Goal: Information Seeking & Learning: Learn about a topic

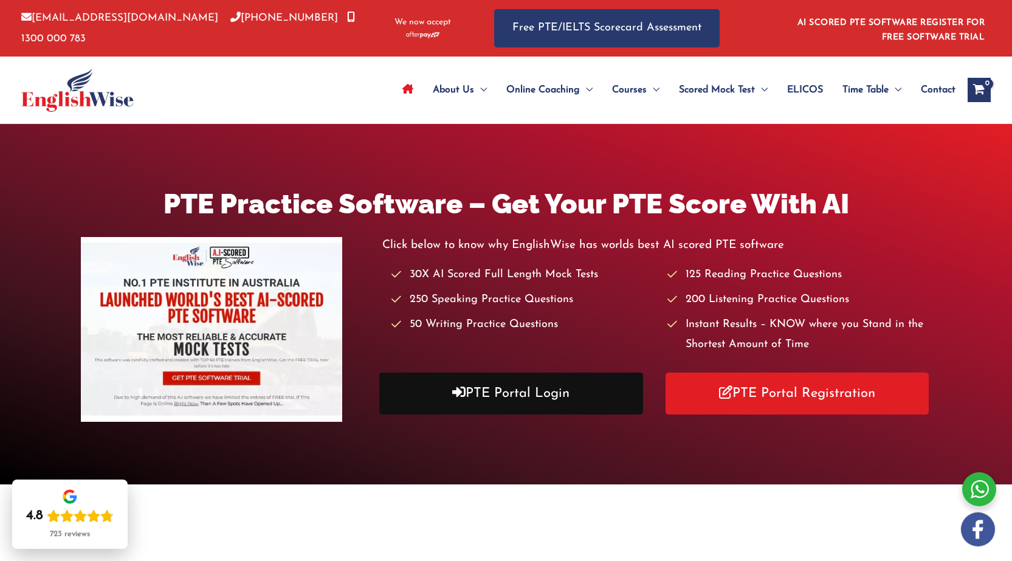
click at [566, 397] on link "PTE Portal Login" at bounding box center [510, 394] width 263 height 42
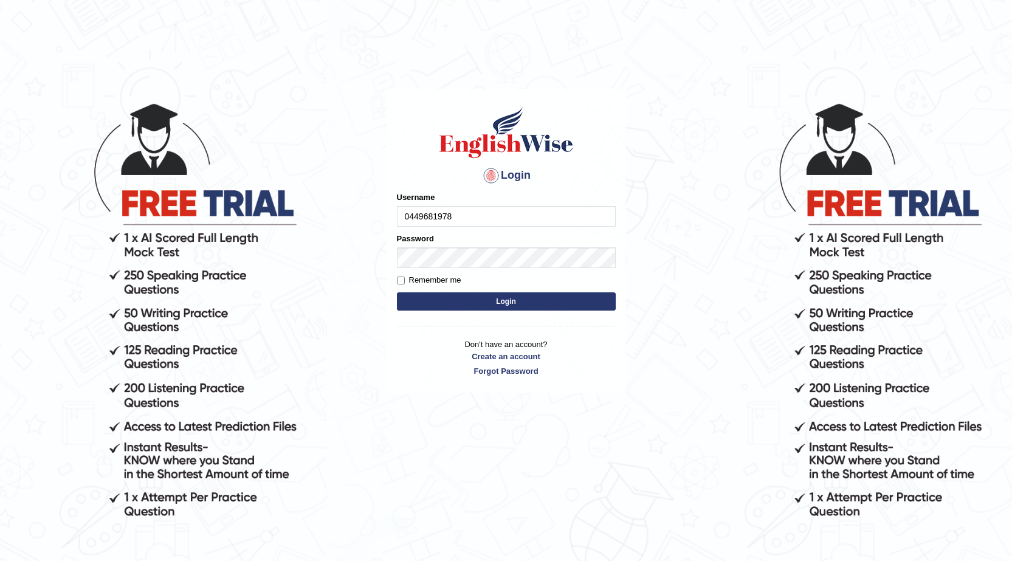
type input "0449681978"
click at [496, 298] on button "Login" at bounding box center [506, 301] width 219 height 18
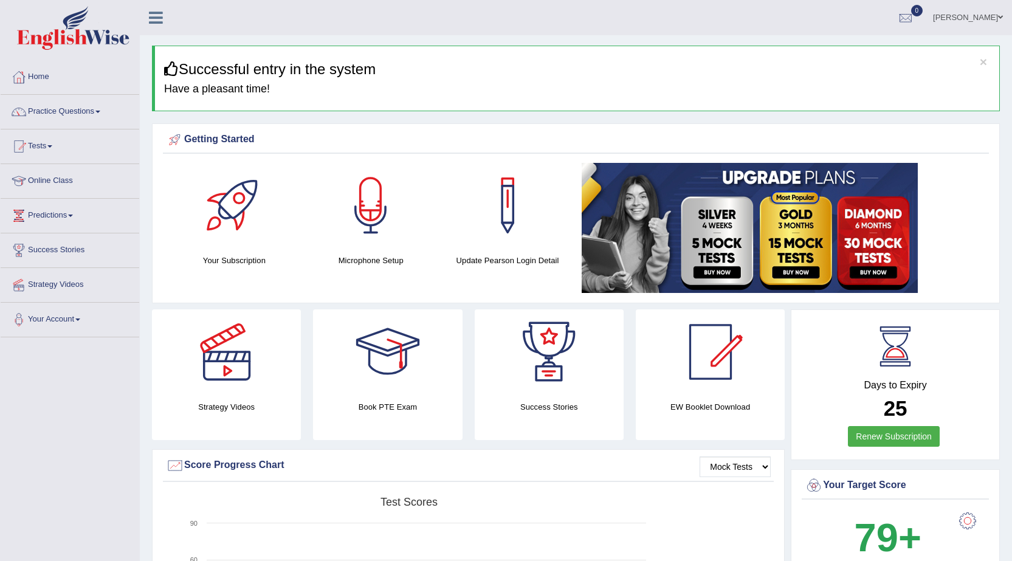
click at [68, 215] on link "Predictions" at bounding box center [70, 214] width 139 height 30
click at [73, 106] on link "Practice Questions" at bounding box center [70, 110] width 139 height 30
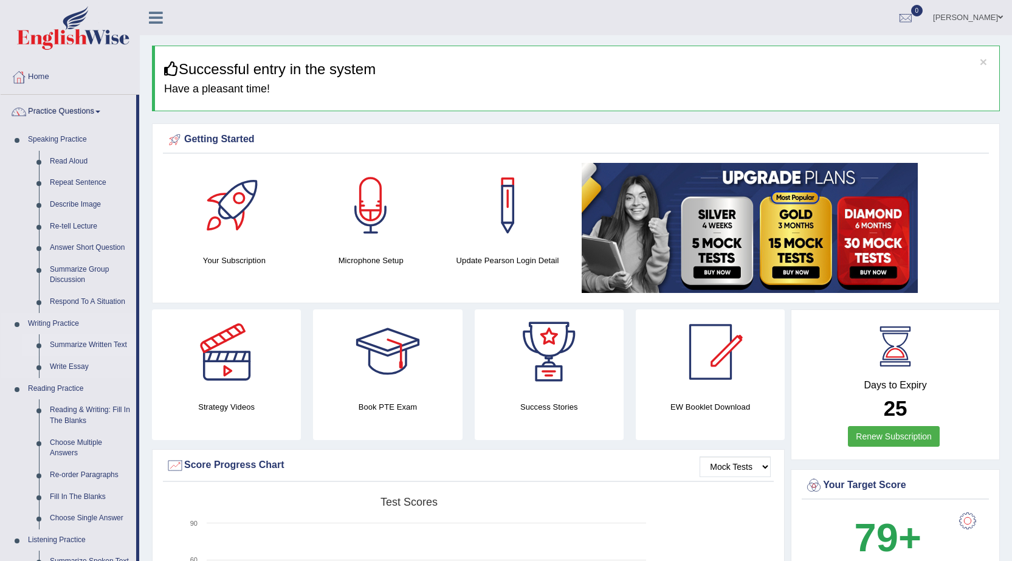
click at [69, 348] on link "Summarize Written Text" at bounding box center [90, 345] width 92 height 22
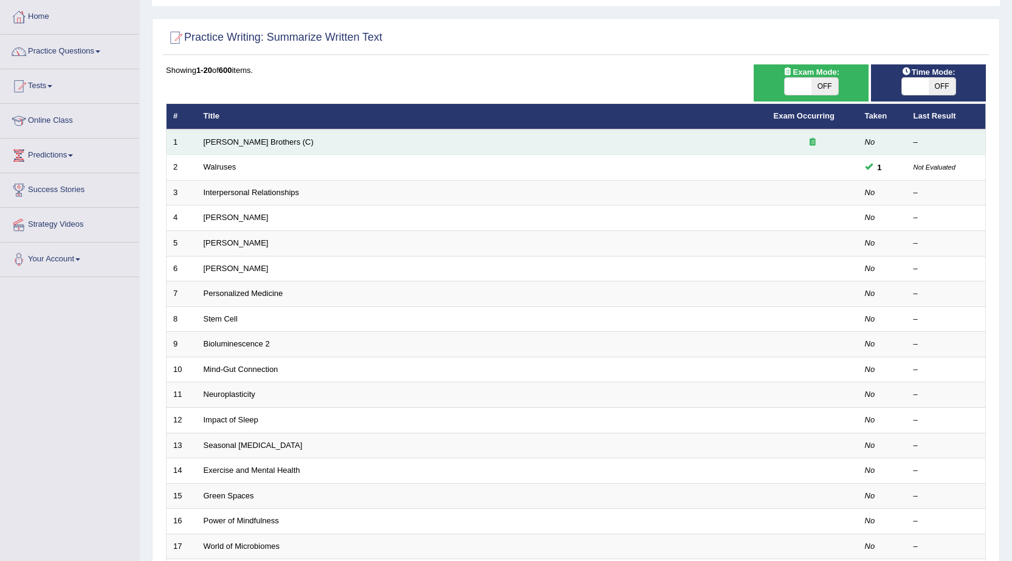
scroll to position [61, 0]
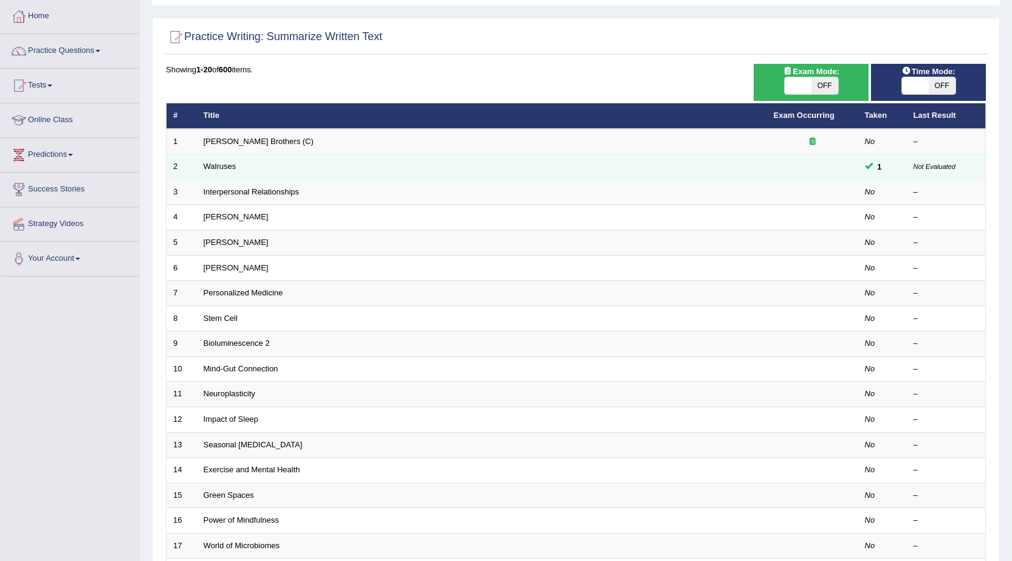
click at [790, 171] on td at bounding box center [812, 167] width 91 height 26
click at [271, 158] on td "Walruses" at bounding box center [482, 167] width 570 height 26
click at [623, 166] on td "Walruses" at bounding box center [482, 167] width 570 height 26
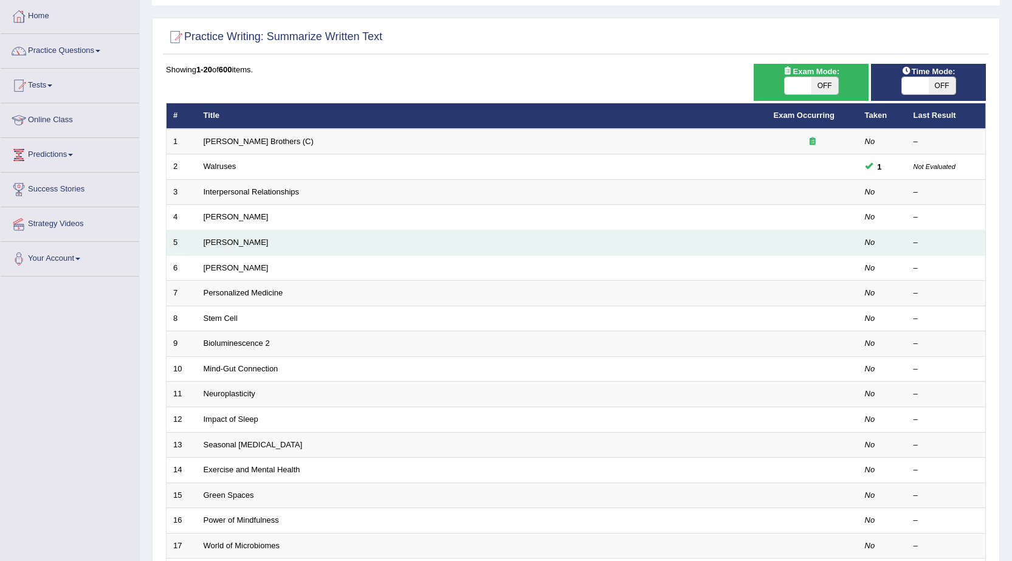
click at [297, 238] on td "Jonas Salk" at bounding box center [482, 243] width 570 height 26
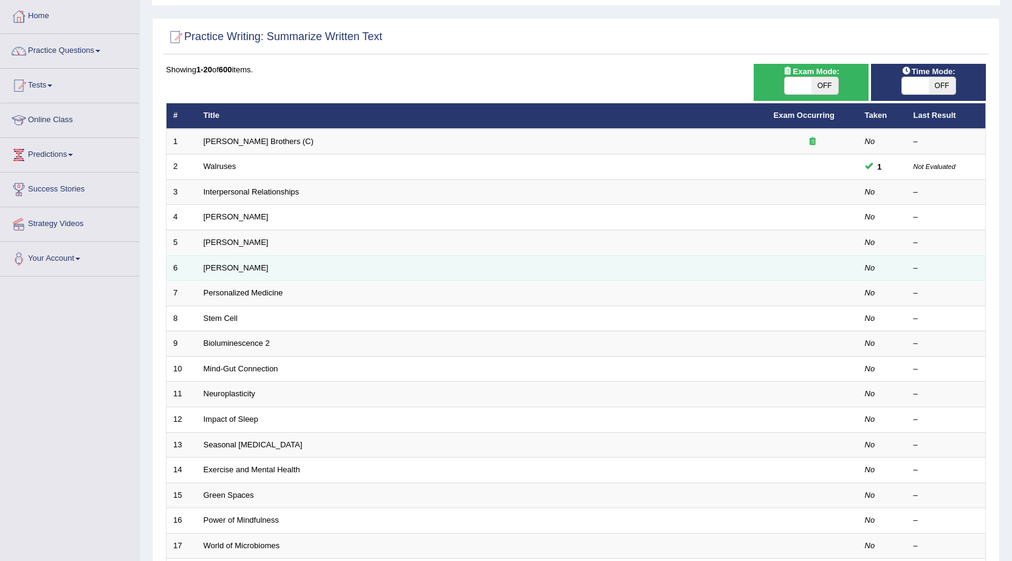
click at [280, 269] on td "[PERSON_NAME]" at bounding box center [482, 268] width 570 height 26
click at [280, 269] on td "Elizabeth Blackwell" at bounding box center [482, 268] width 570 height 26
click at [265, 267] on link "Elizabeth Blackwell" at bounding box center [236, 267] width 65 height 9
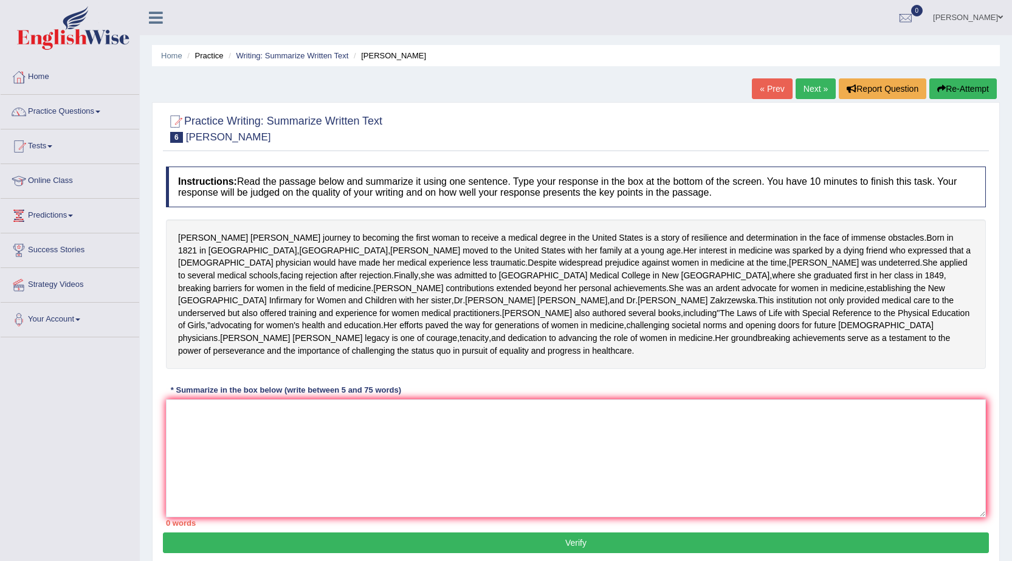
scroll to position [61, 0]
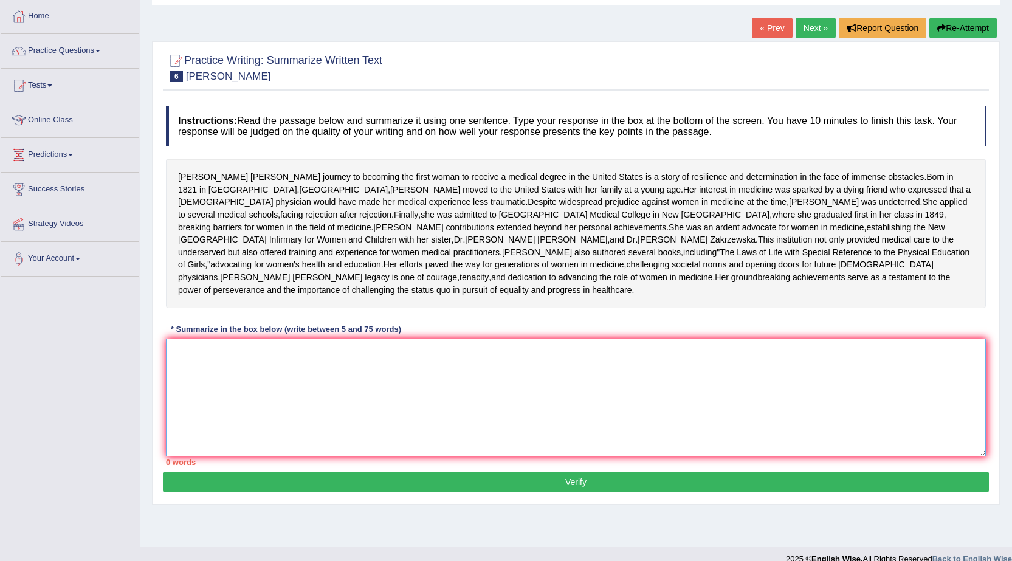
click at [275, 456] on textarea at bounding box center [576, 398] width 820 height 118
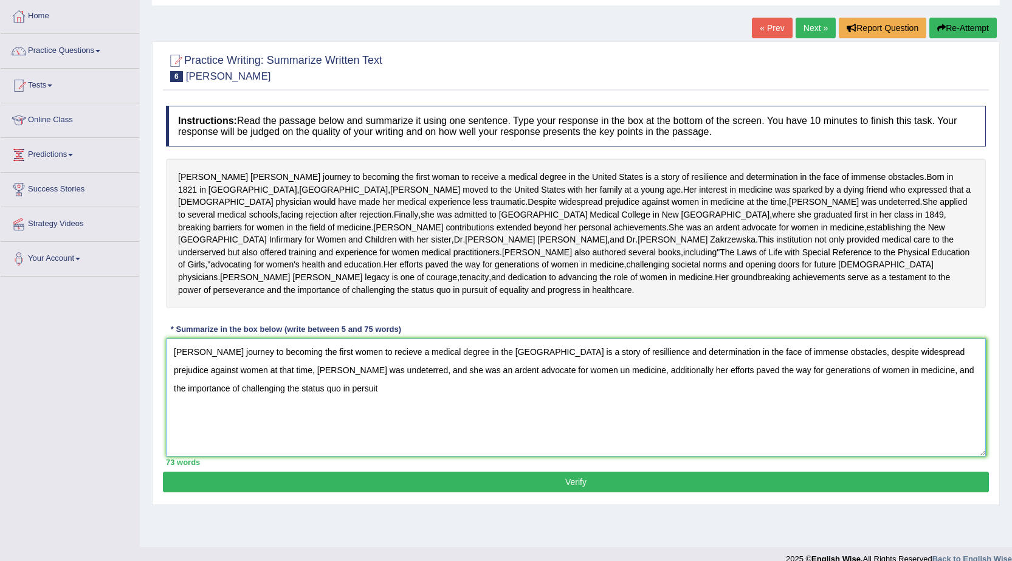
click at [327, 451] on textarea "Elizabeth Blackwell's journey to becoming the first women to recieve a medical …" at bounding box center [576, 398] width 820 height 118
click at [421, 417] on textarea "Elizabeth Blackwell's journey to becoming the first women to recieve a medical …" at bounding box center [576, 398] width 820 height 118
click at [639, 413] on textarea "Elizabeth Blackwell's journey to becoming the first women to receive a medical …" at bounding box center [576, 398] width 820 height 118
click at [559, 432] on textarea "Elizabeth Blackwell's journey to becoming the first women to receive a medical …" at bounding box center [576, 398] width 820 height 118
click at [883, 434] on textarea "Elizabeth Blackwell's journey to becoming the first women to receive a medical …" at bounding box center [576, 398] width 820 height 118
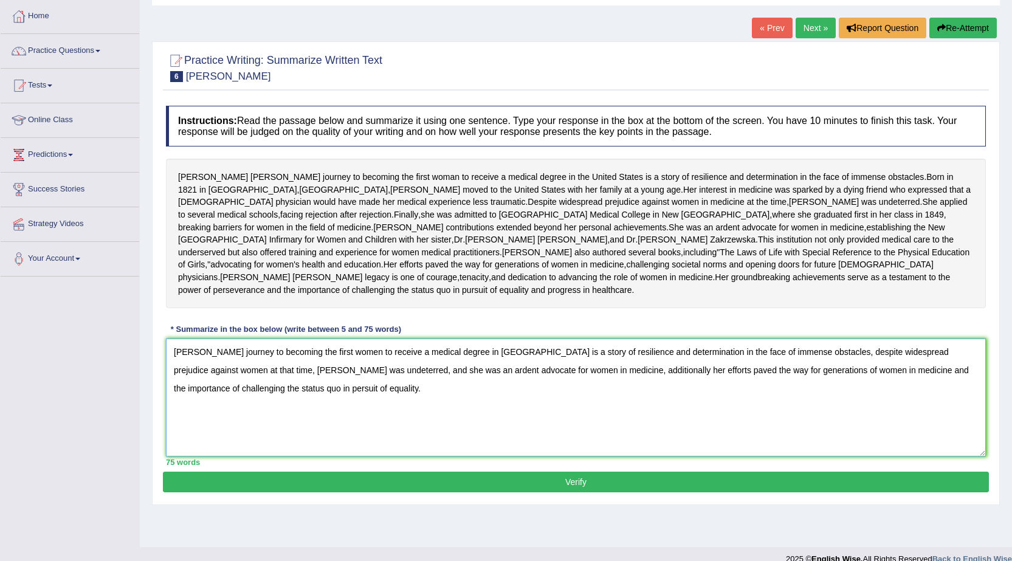
type textarea "Elizabeth Blackwell's journey to becoming the first women to receive a medical …"
click at [554, 492] on button "Verify" at bounding box center [576, 482] width 826 height 21
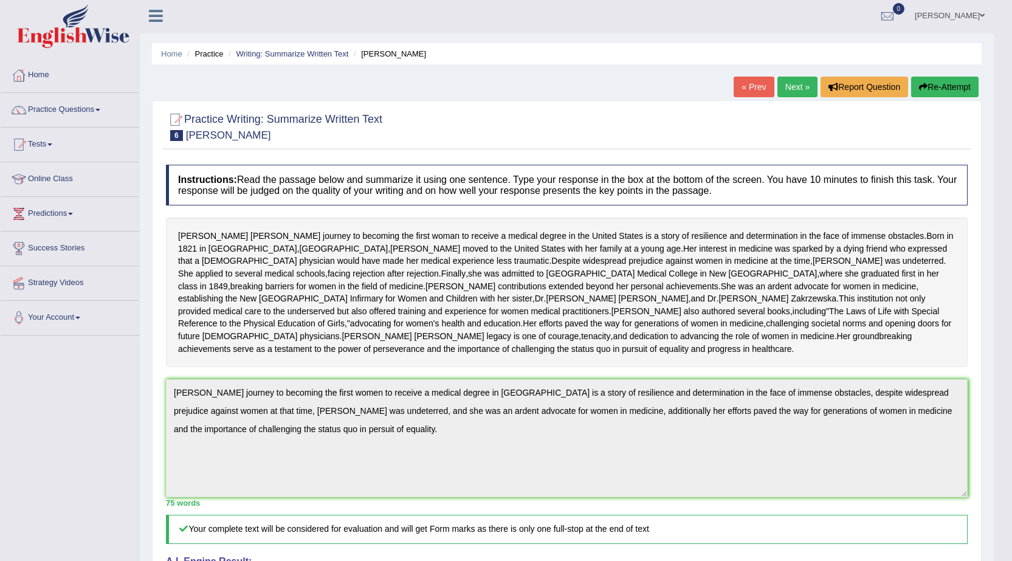
scroll to position [0, 0]
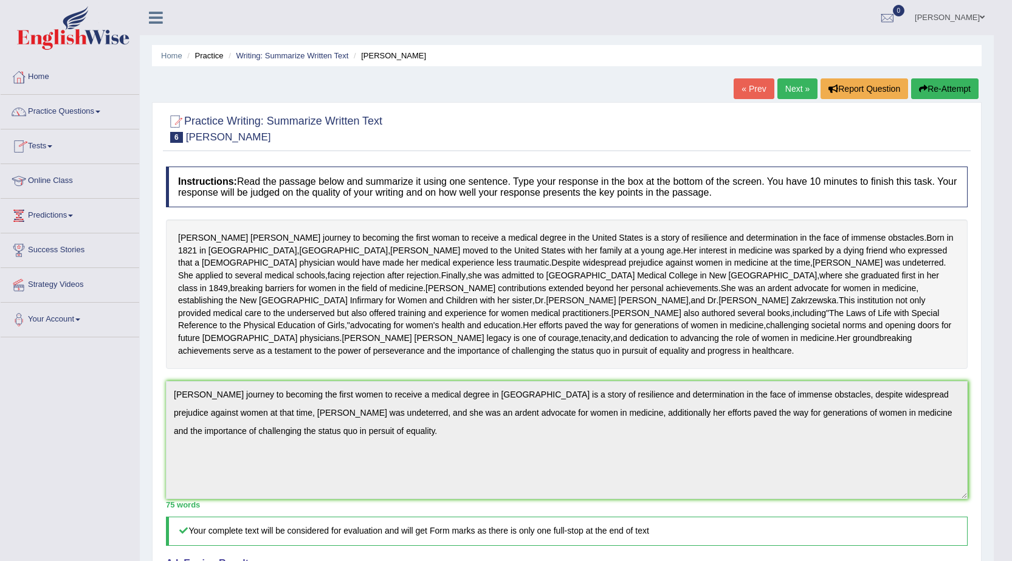
click at [790, 88] on link "Next »" at bounding box center [797, 88] width 40 height 21
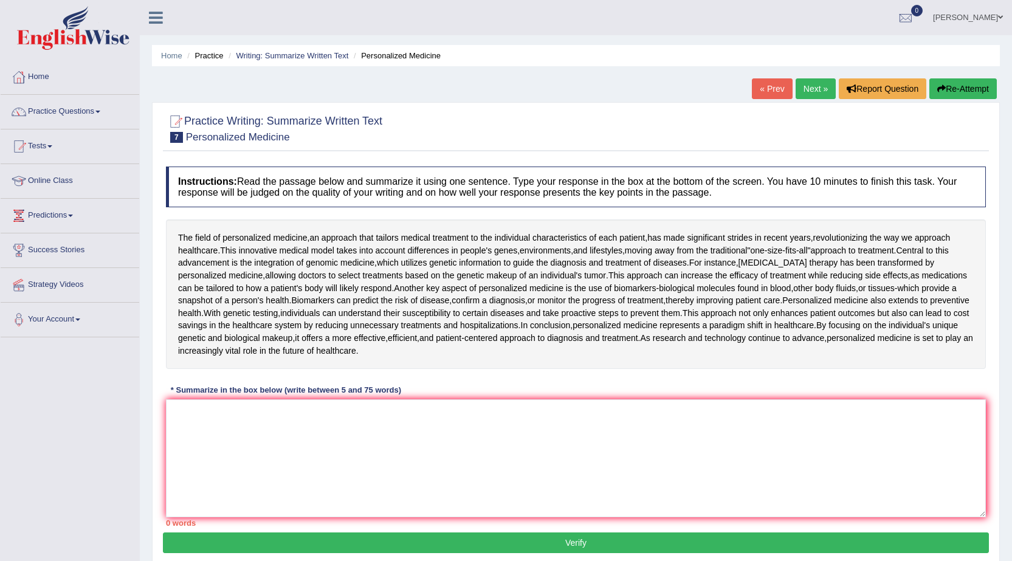
click at [817, 85] on link "Next »" at bounding box center [816, 88] width 40 height 21
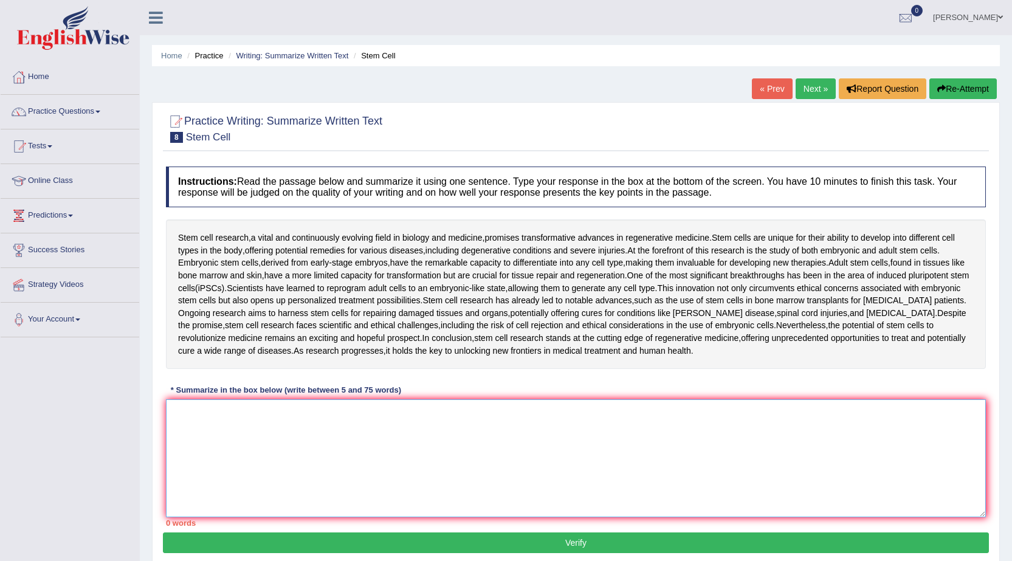
click at [263, 424] on textarea at bounding box center [576, 458] width 820 height 118
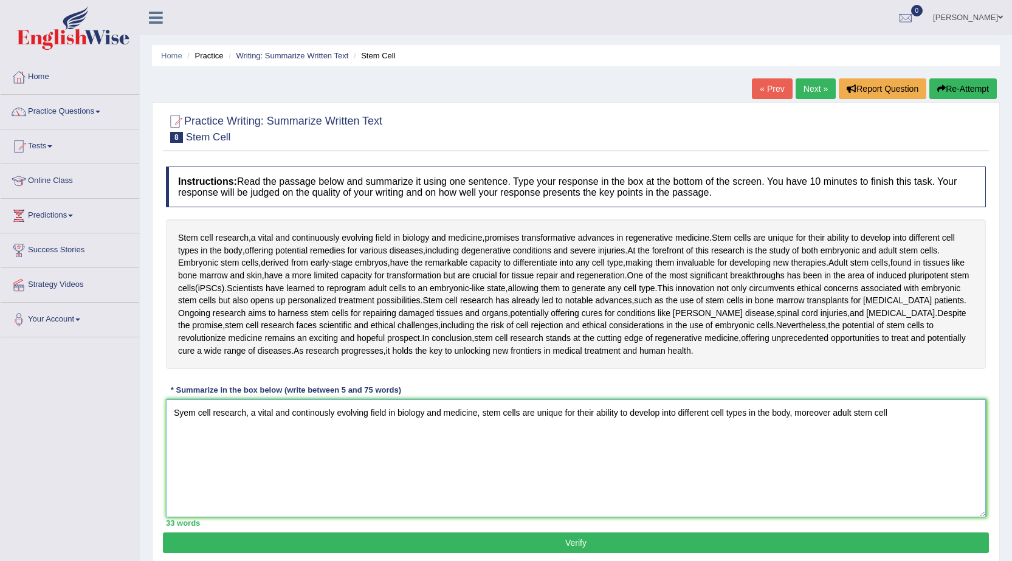
click at [184, 407] on textarea "Syem cell research, a vital and continously evolving field in biology and medic…" at bounding box center [576, 458] width 820 height 118
click at [886, 413] on textarea "Stem cell research, a vital and continously evolving field in biology and medic…" at bounding box center [576, 458] width 820 height 118
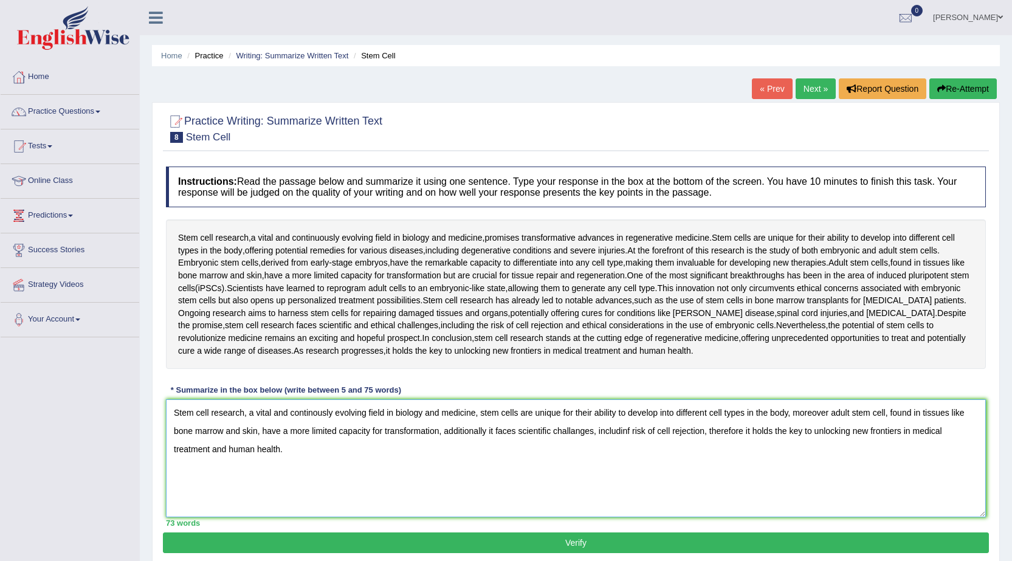
click at [311, 410] on textarea "Stem cell research, a vital and continously evolving field in biology and medic…" at bounding box center [576, 458] width 820 height 118
click at [628, 430] on textarea "Stem cell research, a vital and continuously evolving field in biology and medi…" at bounding box center [576, 458] width 820 height 118
type textarea "Stem cell research, a vital and continuously evolving field in biology and medi…"
click at [464, 545] on button "Verify" at bounding box center [576, 542] width 826 height 21
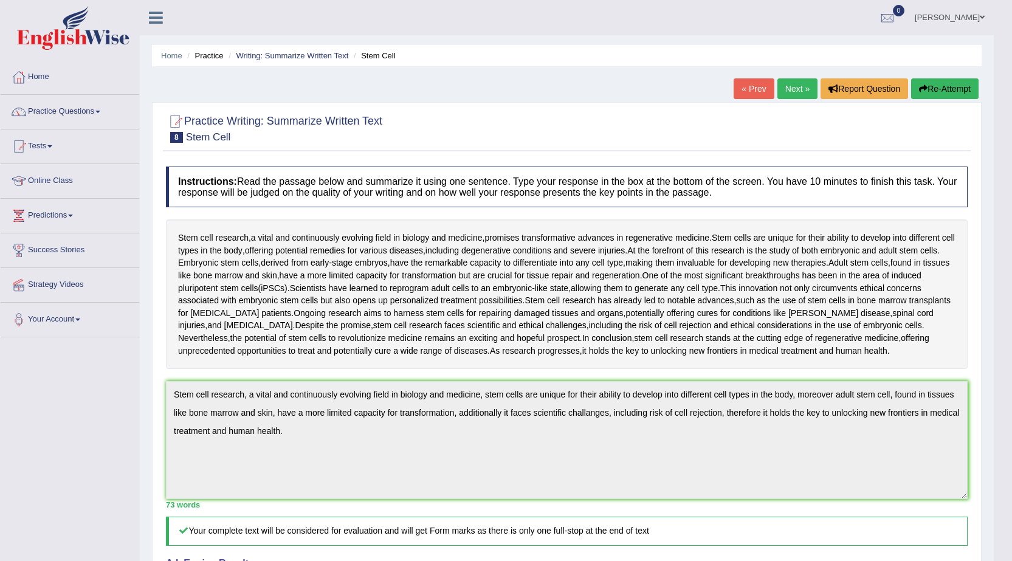
click at [103, 113] on link "Practice Questions" at bounding box center [70, 110] width 139 height 30
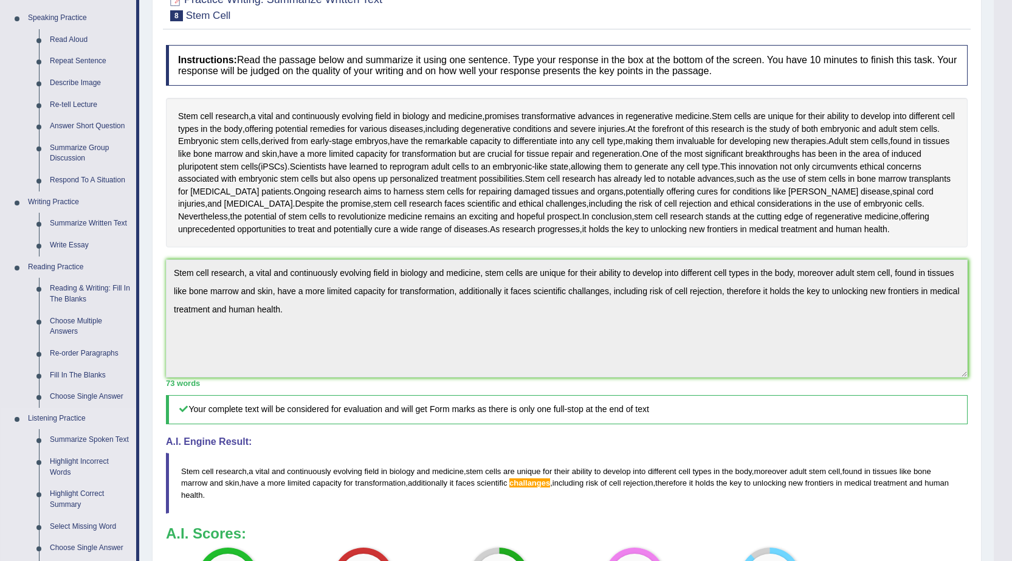
scroll to position [182, 0]
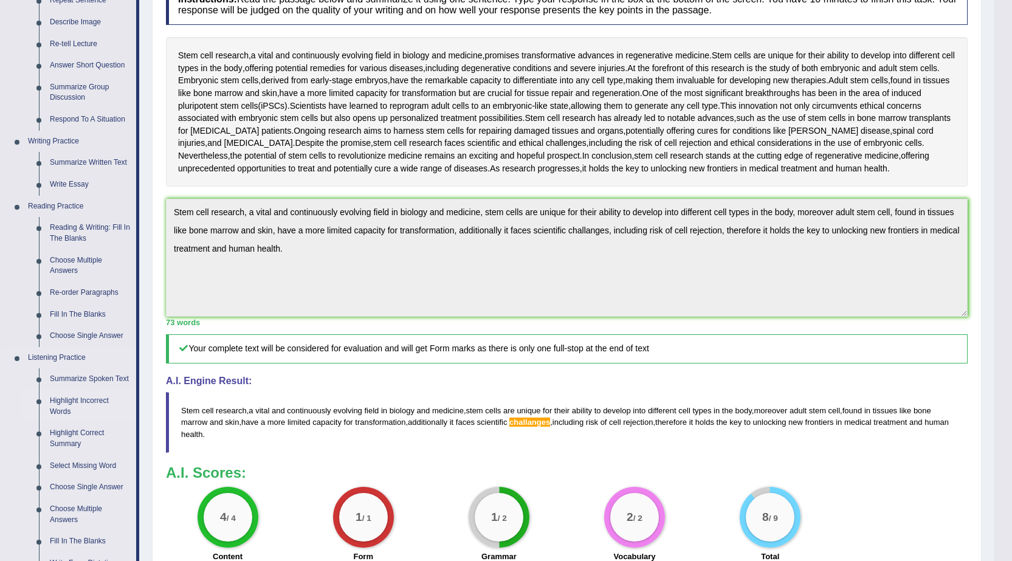
click at [98, 396] on link "Highlight Incorrect Words" at bounding box center [90, 406] width 92 height 32
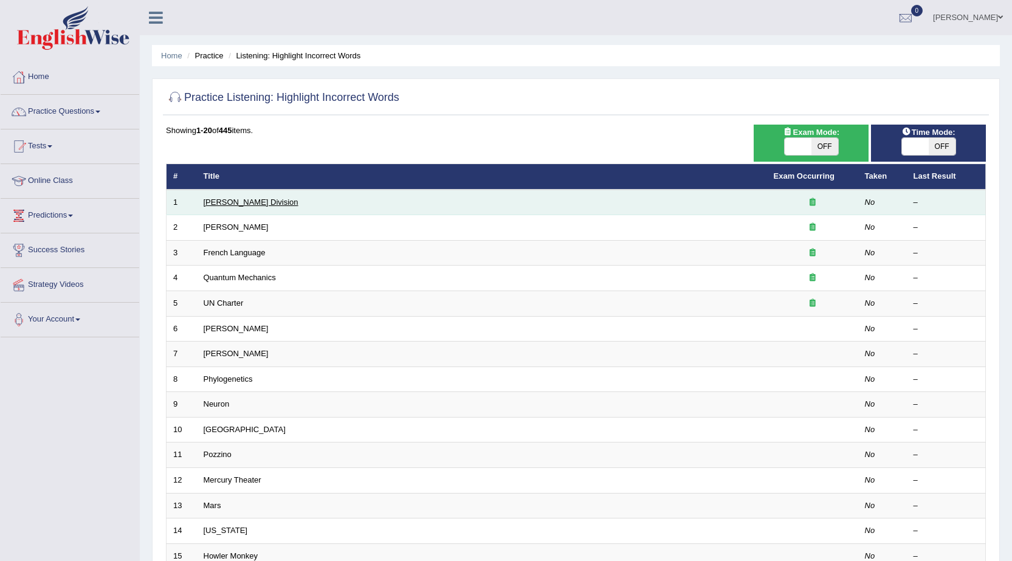
click at [239, 198] on link "[PERSON_NAME] Division" at bounding box center [251, 202] width 95 height 9
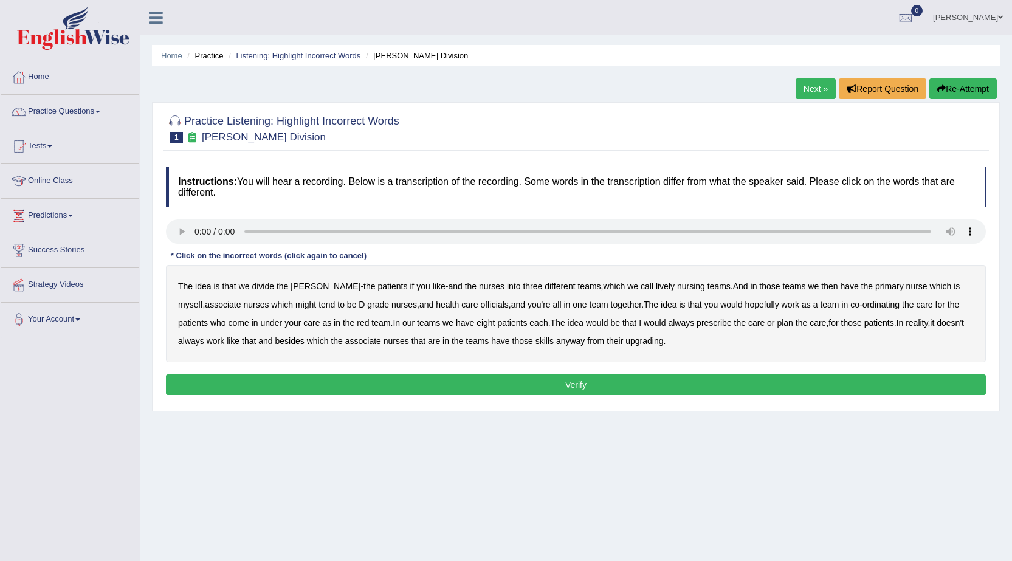
click at [656, 286] on b "lively" at bounding box center [665, 286] width 19 height 10
click at [295, 306] on b "might" at bounding box center [305, 305] width 21 height 10
click at [480, 307] on b "officials" at bounding box center [494, 305] width 28 height 10
click at [692, 324] on b "always" at bounding box center [681, 323] width 26 height 10
click at [659, 342] on b "upgrading" at bounding box center [644, 341] width 38 height 10
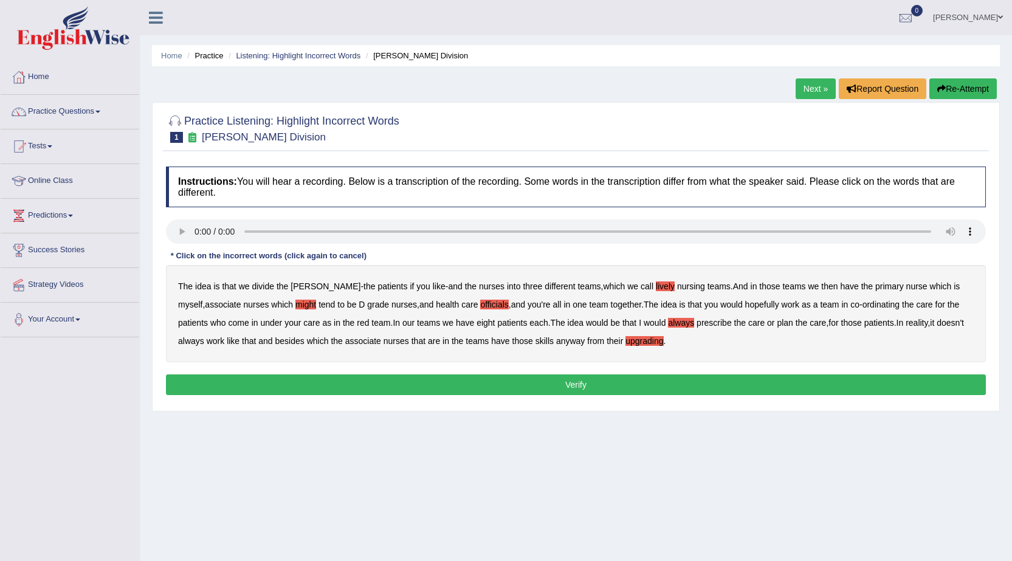
click at [625, 378] on button "Verify" at bounding box center [576, 384] width 820 height 21
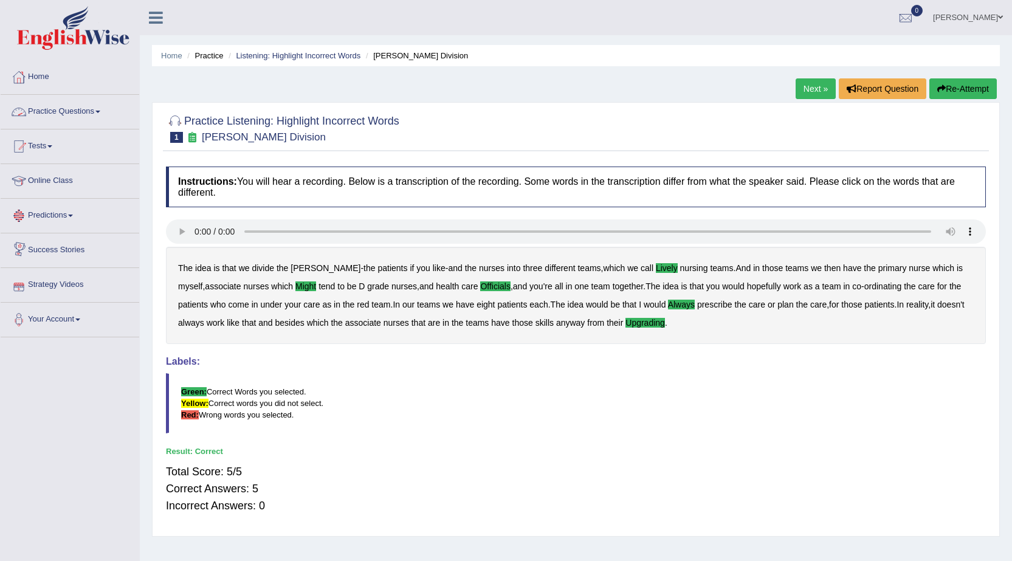
click at [799, 88] on link "Next »" at bounding box center [816, 88] width 40 height 21
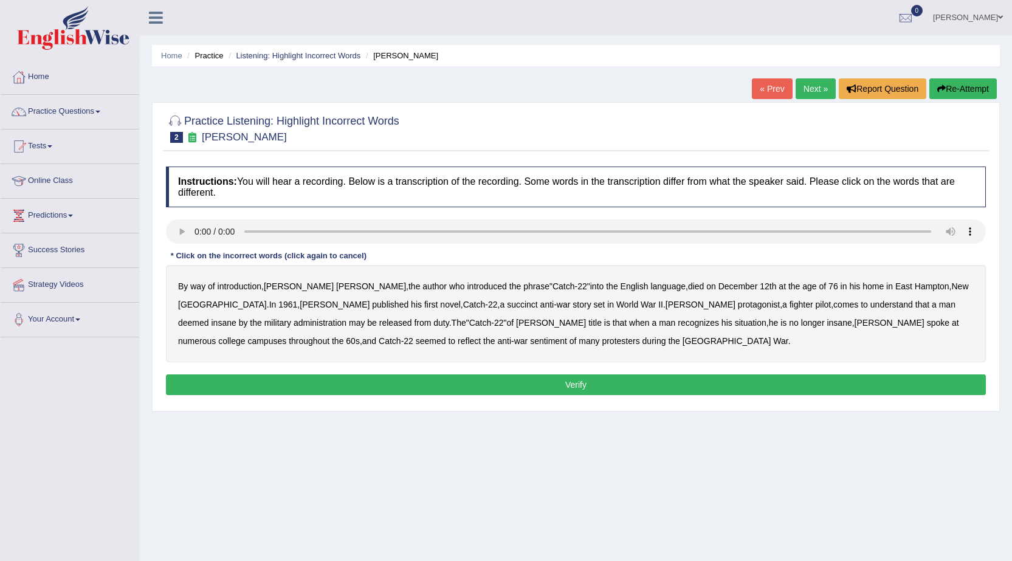
click at [507, 306] on b "succinct" at bounding box center [522, 305] width 31 height 10
click at [346, 318] on b "administration" at bounding box center [320, 323] width 53 height 10
click at [735, 327] on b "situation" at bounding box center [751, 323] width 32 height 10
click at [481, 336] on b "reflect" at bounding box center [469, 341] width 23 height 10
click at [436, 382] on button "Verify" at bounding box center [576, 384] width 820 height 21
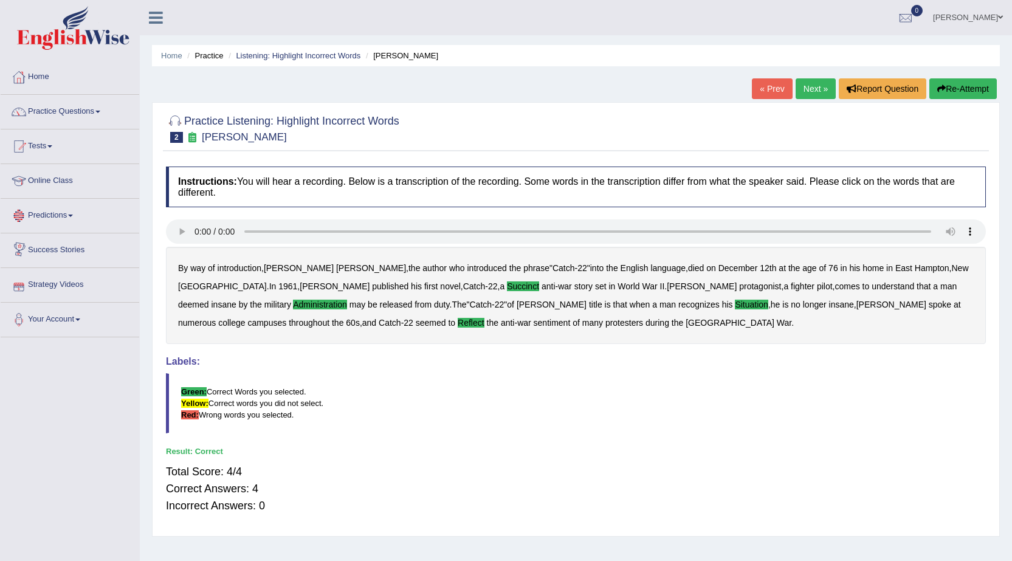
click at [799, 89] on link "Next »" at bounding box center [816, 88] width 40 height 21
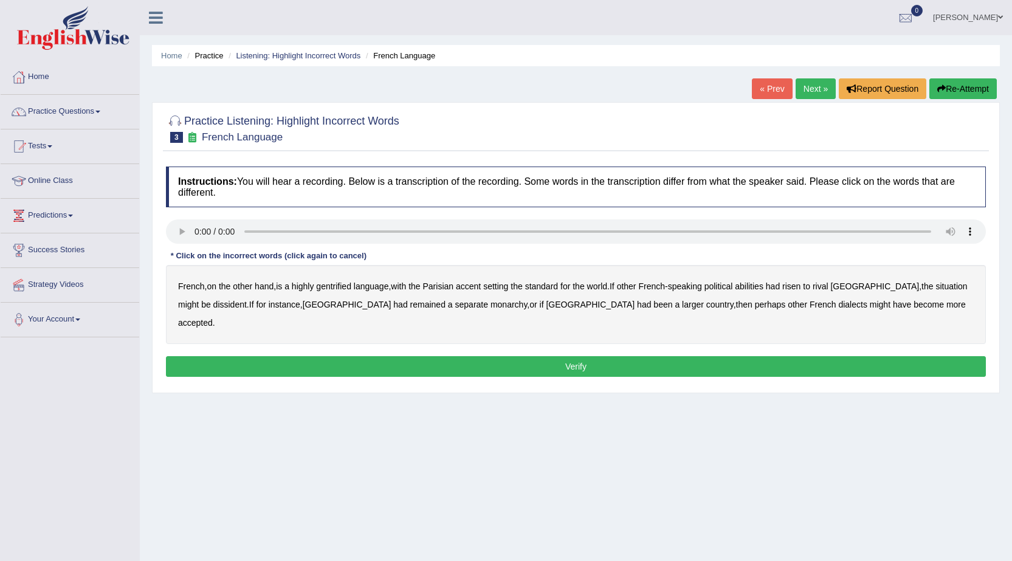
click at [351, 287] on b "gentrified" at bounding box center [333, 286] width 35 height 10
click at [763, 287] on b "abilities" at bounding box center [749, 286] width 29 height 10
click at [213, 300] on b "dissident" at bounding box center [229, 305] width 33 height 10
click at [490, 307] on b "monarchy" at bounding box center [508, 305] width 36 height 10
click at [771, 356] on button "Verify" at bounding box center [576, 366] width 820 height 21
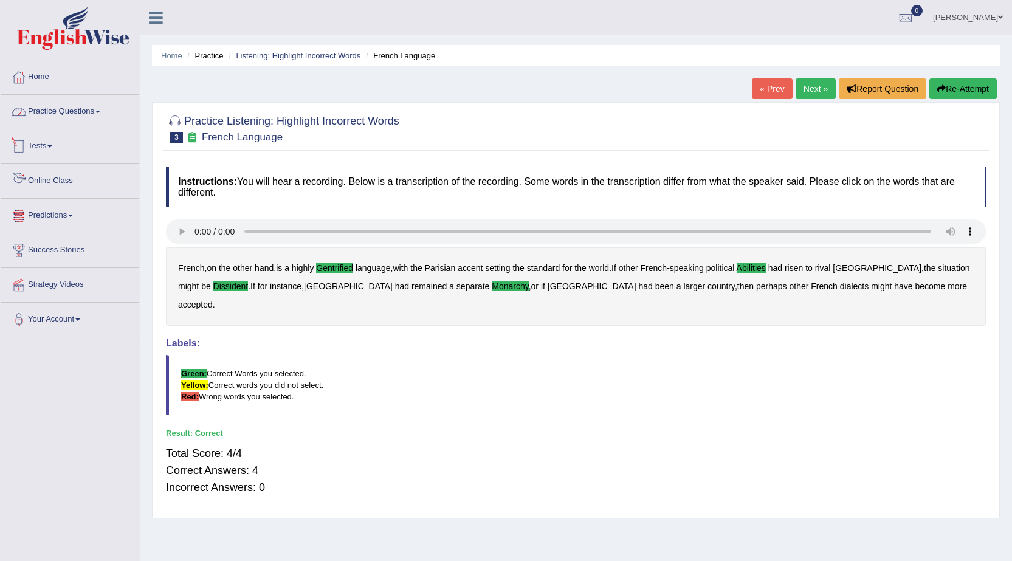
click at [103, 100] on link "Practice Questions" at bounding box center [70, 110] width 139 height 30
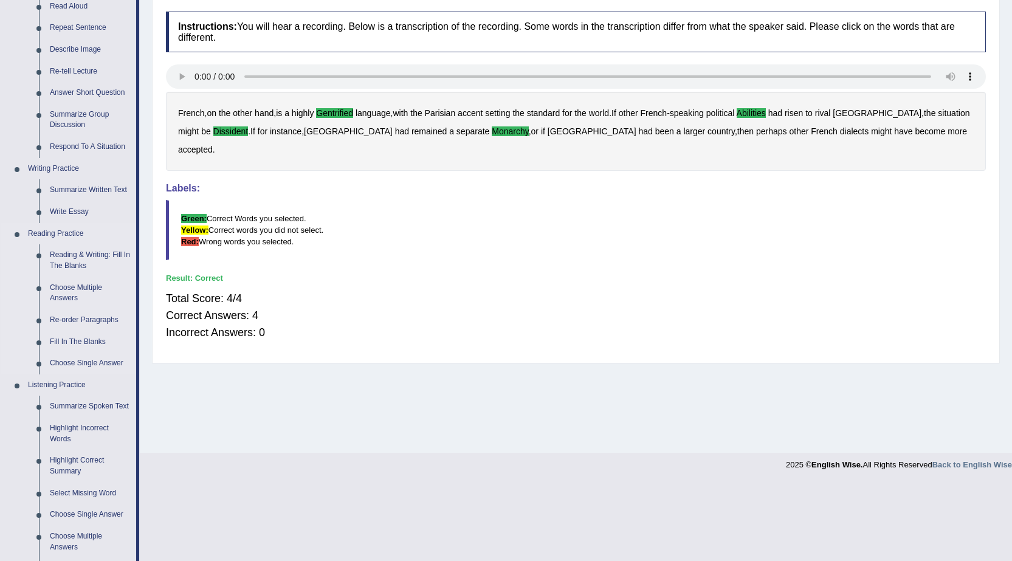
scroll to position [182, 0]
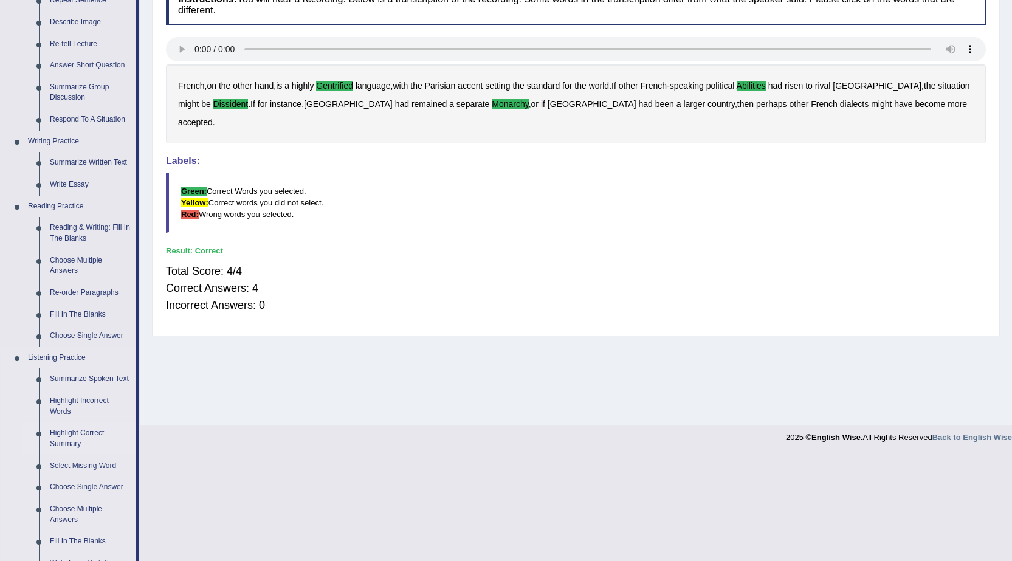
click at [85, 431] on link "Highlight Correct Summary" at bounding box center [90, 438] width 92 height 32
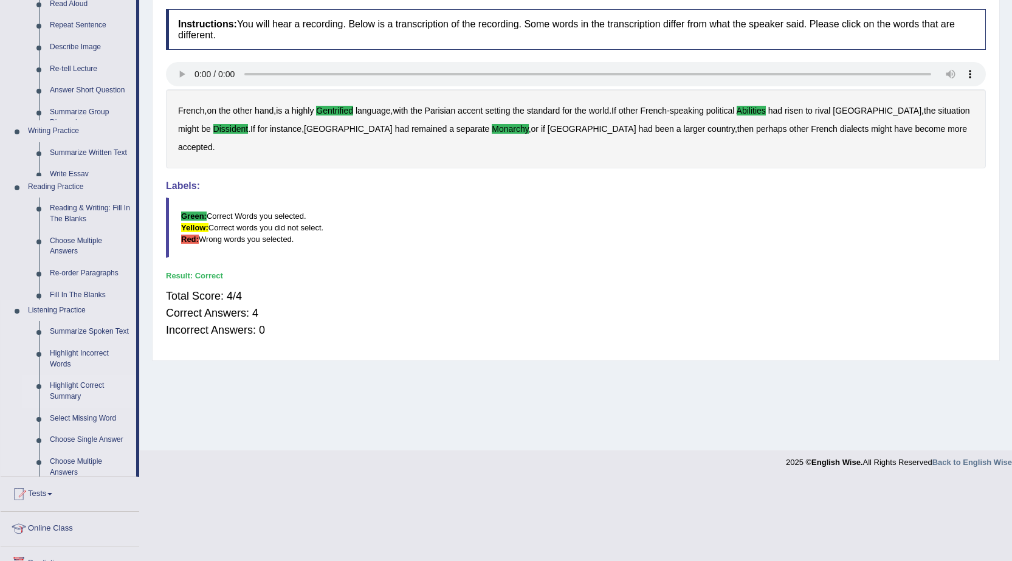
scroll to position [77, 0]
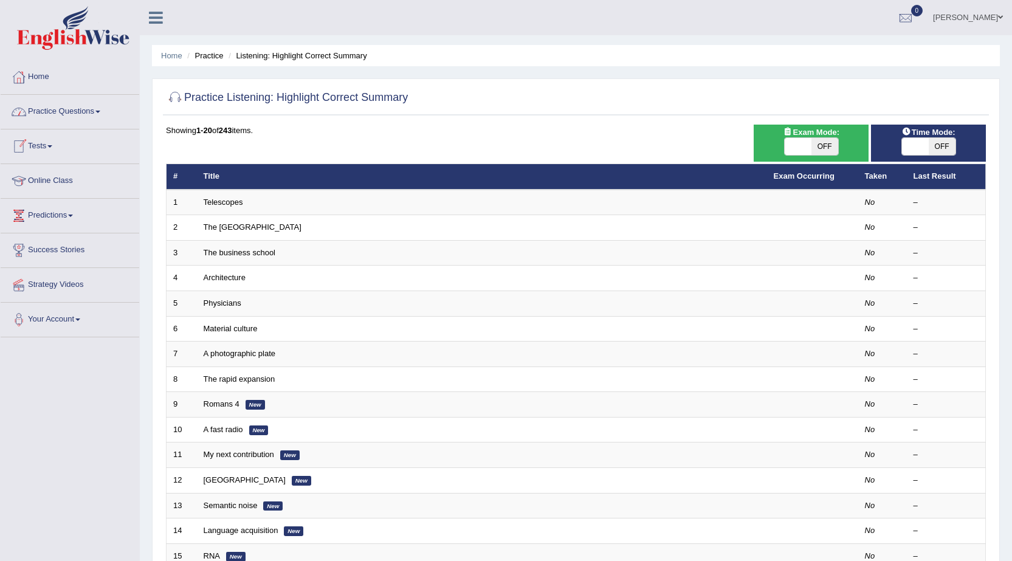
click at [93, 108] on link "Practice Questions" at bounding box center [70, 110] width 139 height 30
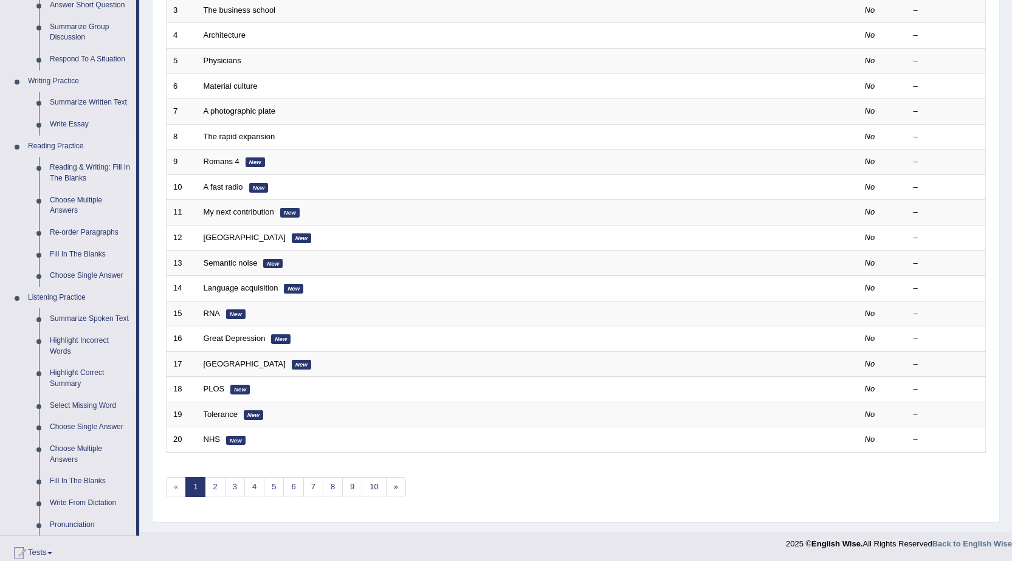
scroll to position [243, 0]
click at [101, 422] on link "Choose Single Answer" at bounding box center [90, 427] width 92 height 22
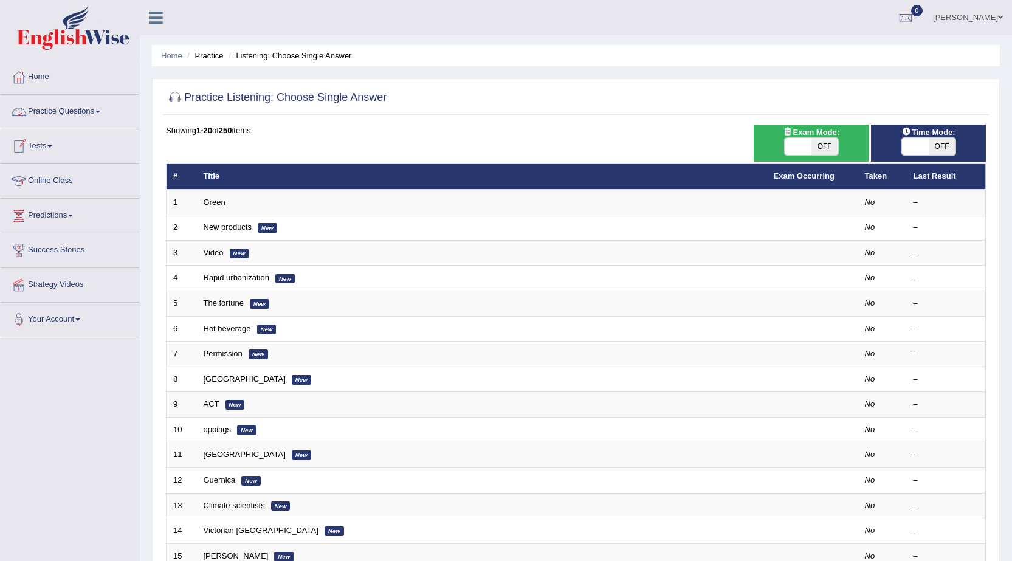
click at [88, 110] on link "Practice Questions" at bounding box center [70, 110] width 139 height 30
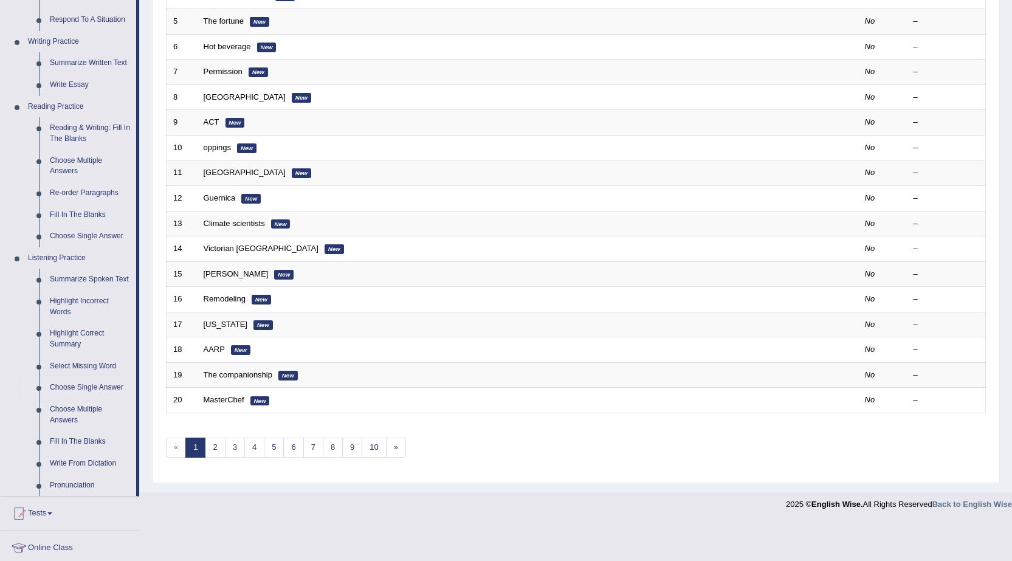
scroll to position [304, 0]
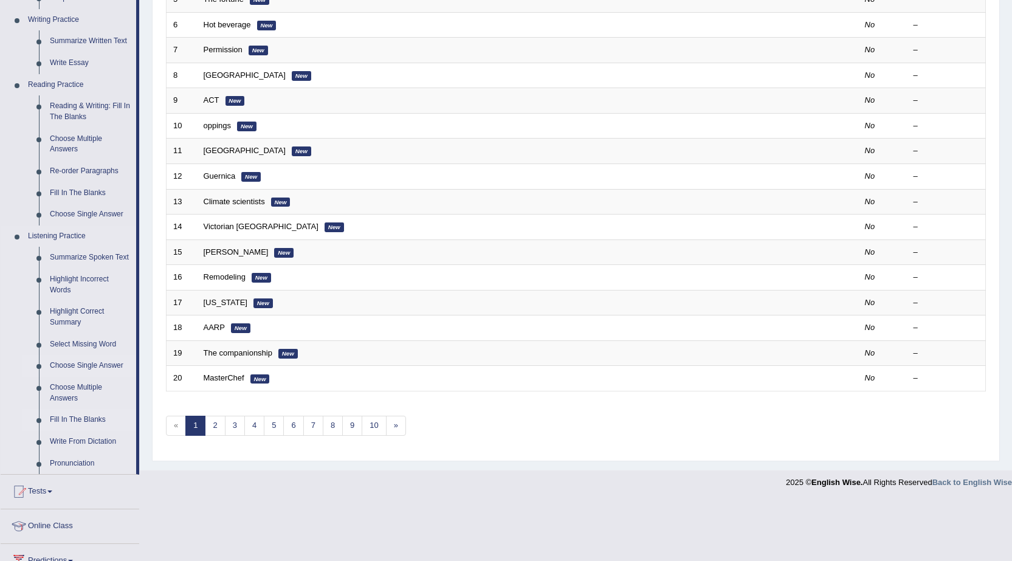
click at [69, 417] on link "Fill In The Blanks" at bounding box center [90, 420] width 92 height 22
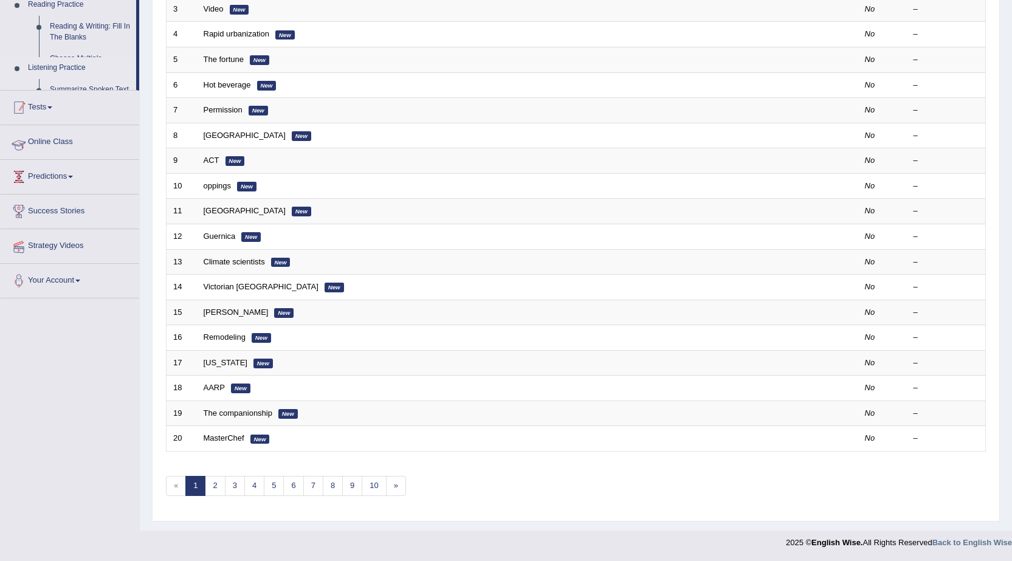
scroll to position [244, 0]
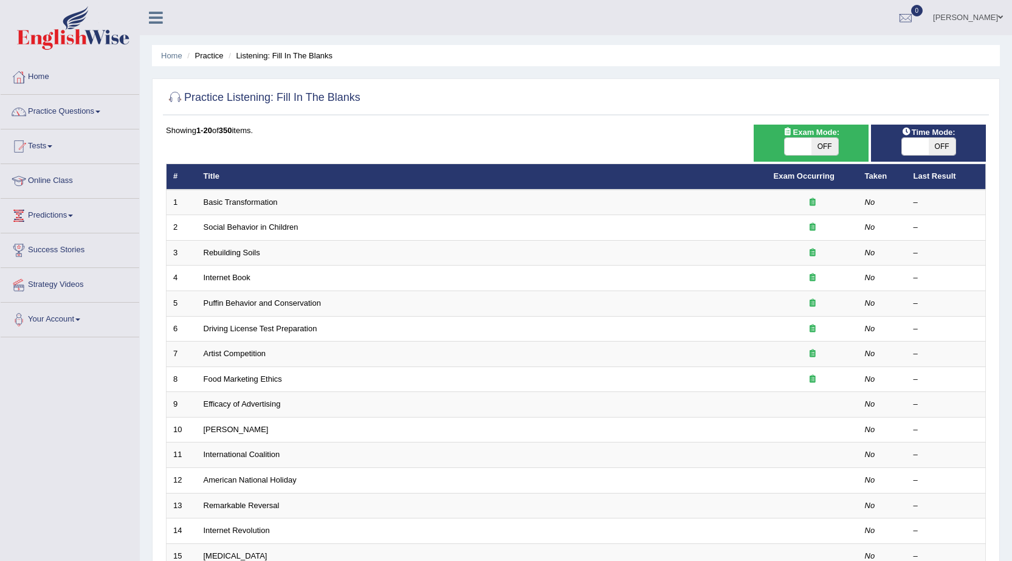
click at [257, 202] on link "Basic Transformation" at bounding box center [241, 202] width 74 height 9
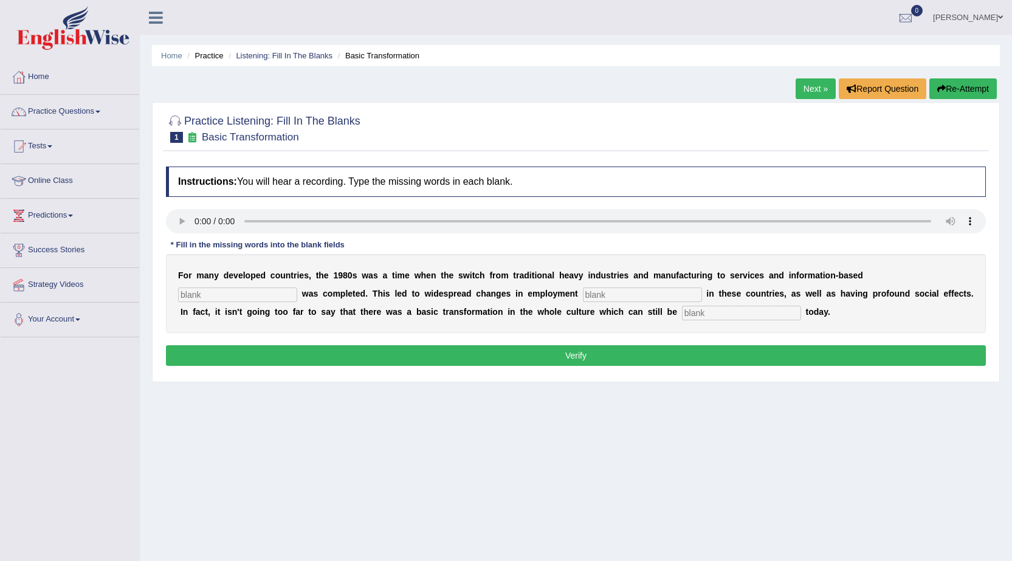
click at [221, 291] on input "text" at bounding box center [237, 294] width 119 height 15
type input "enterprise"
click at [627, 290] on input "text" at bounding box center [642, 294] width 119 height 15
type input "petternsd"
click at [808, 320] on div "F o r m a n y d e v e l o p e d c o u n t r i e s , t h e 1 9 8 0 s w a s a t i…" at bounding box center [576, 293] width 820 height 79
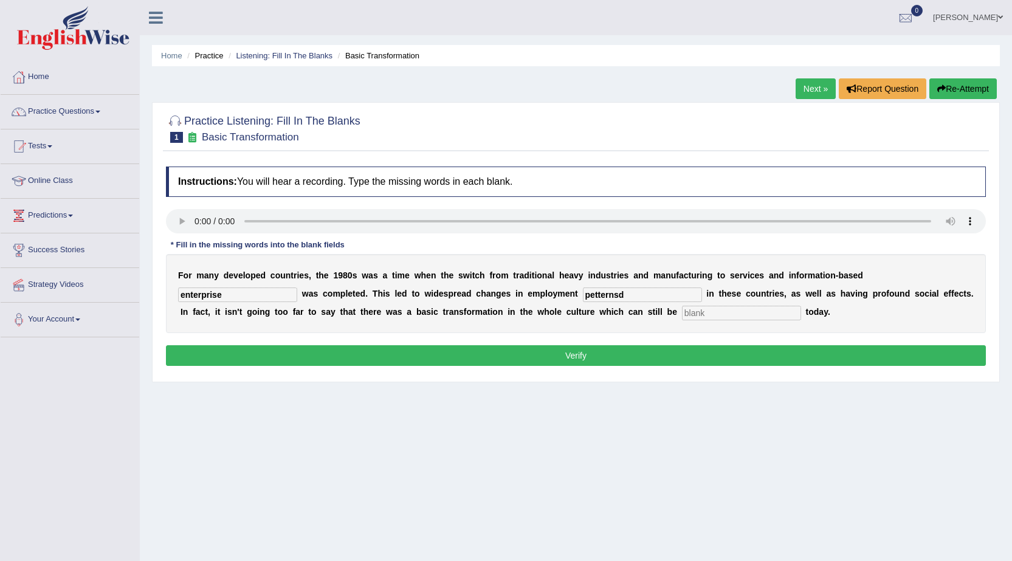
click at [765, 309] on input "text" at bounding box center [741, 313] width 119 height 15
type input "observed"
click at [631, 292] on input "petternsd" at bounding box center [642, 294] width 119 height 15
type input "petterns"
click at [238, 292] on input "enterprise" at bounding box center [237, 294] width 119 height 15
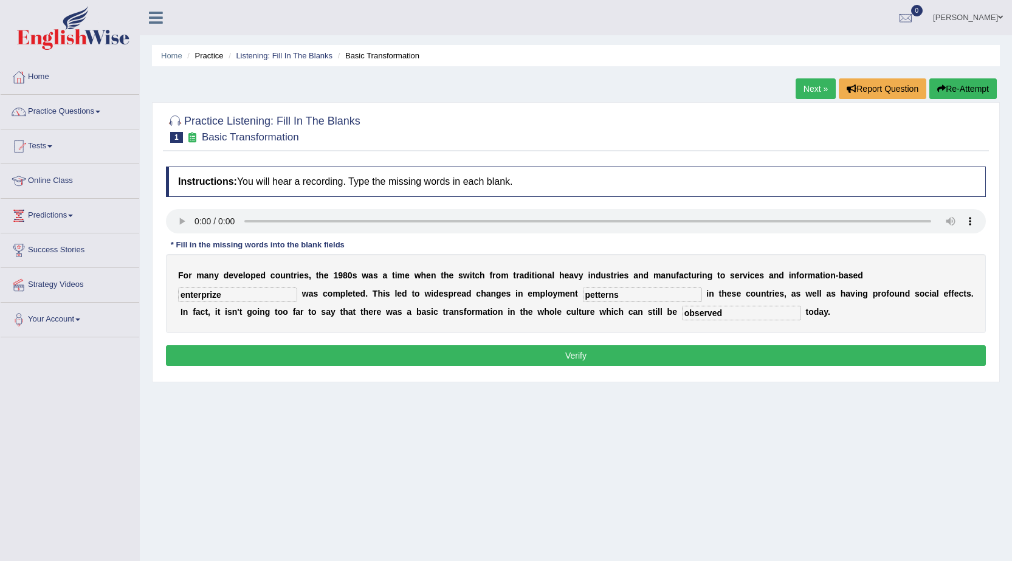
type input "enterprize"
click at [726, 353] on button "Verify" at bounding box center [576, 355] width 820 height 21
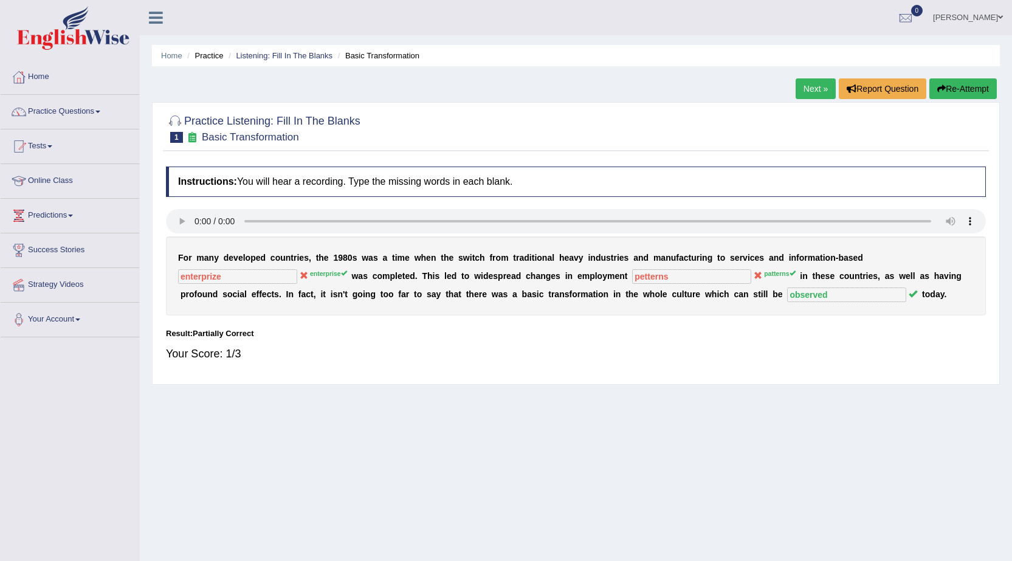
click at [819, 88] on link "Next »" at bounding box center [816, 88] width 40 height 21
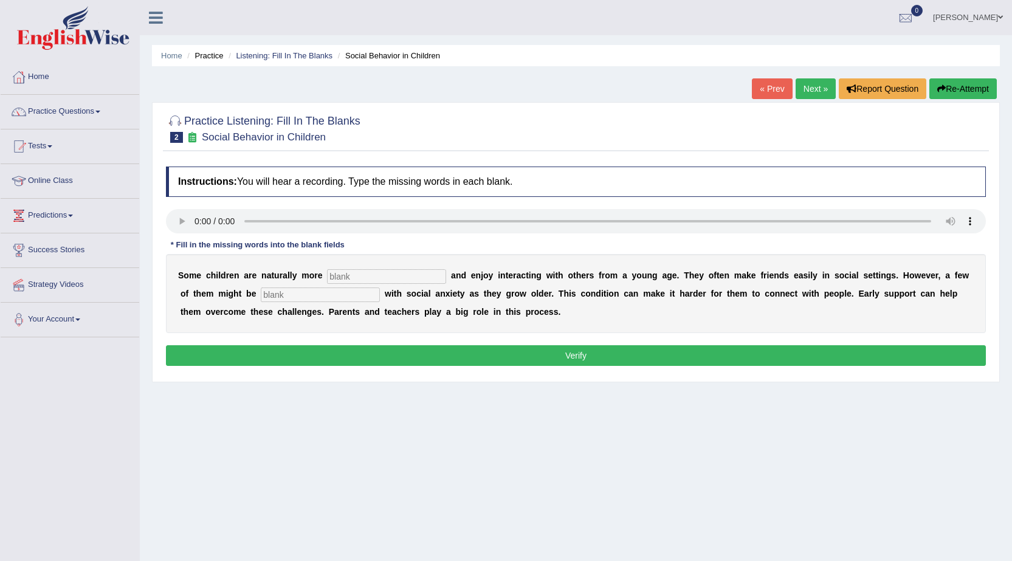
click at [371, 276] on input "text" at bounding box center [386, 276] width 119 height 15
click at [342, 280] on input "text" at bounding box center [386, 276] width 119 height 15
type input "sociable"
click at [308, 294] on input "text" at bounding box center [320, 294] width 119 height 15
type input "diagnosed"
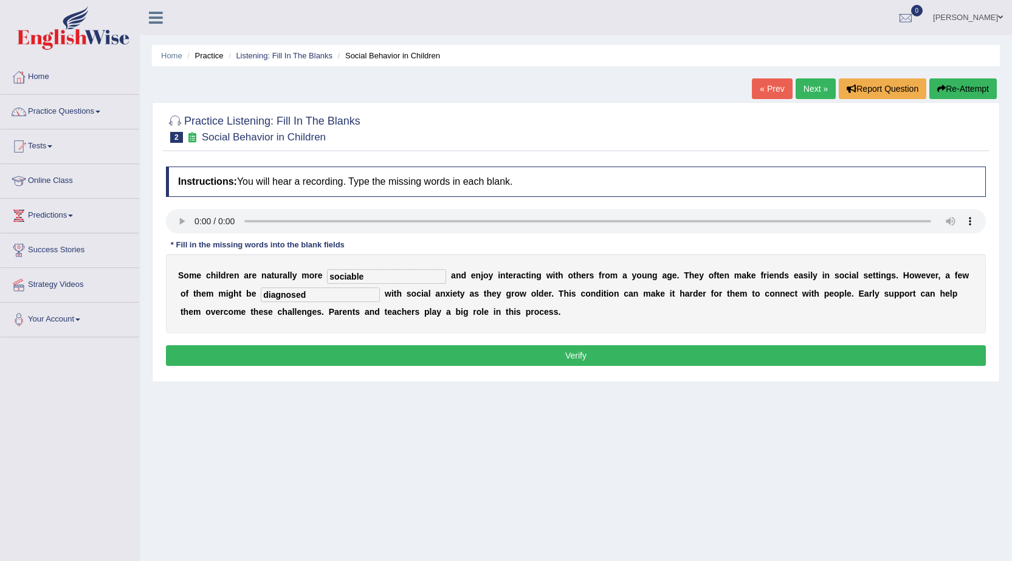
click at [322, 341] on div "Instructions: You will hear a recording. Type the missing words in each blank. …" at bounding box center [576, 267] width 826 height 215
click at [325, 354] on button "Verify" at bounding box center [576, 355] width 820 height 21
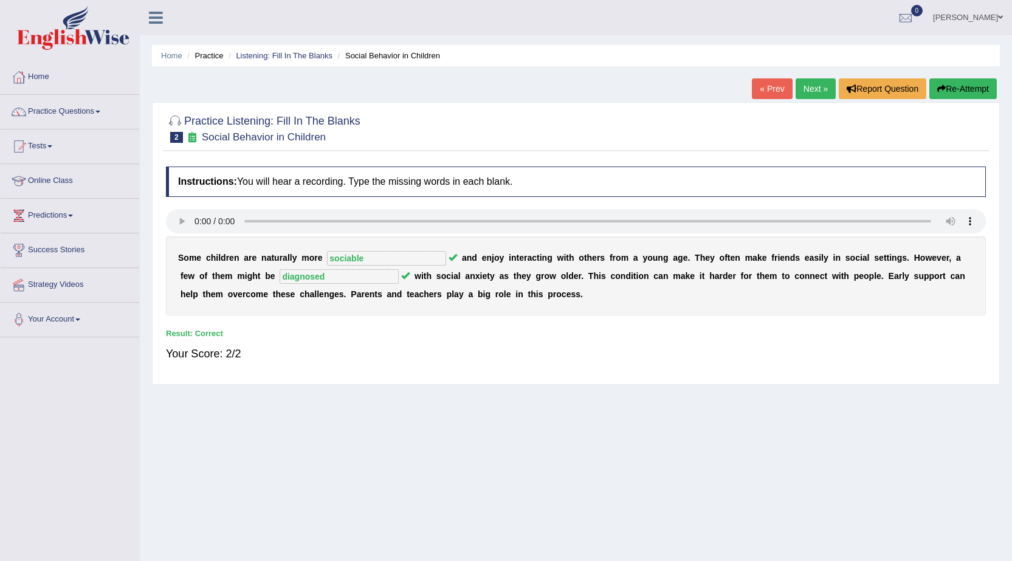
click at [801, 90] on link "Next »" at bounding box center [816, 88] width 40 height 21
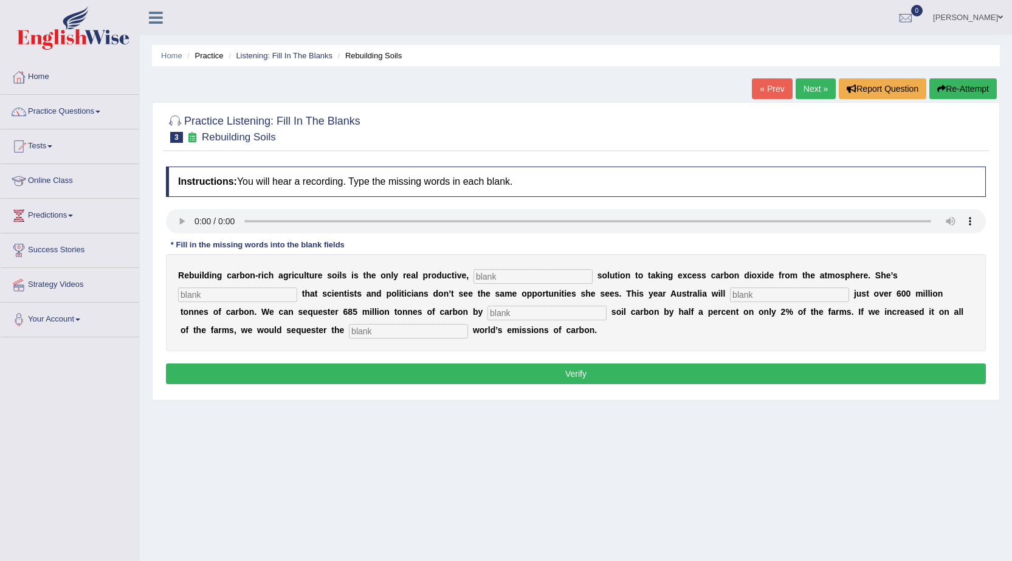
click at [500, 272] on input "text" at bounding box center [532, 276] width 119 height 15
click at [501, 280] on input "text" at bounding box center [532, 276] width 119 height 15
type input "permanant"
click at [206, 298] on input "text" at bounding box center [237, 294] width 119 height 15
type input "frustated"
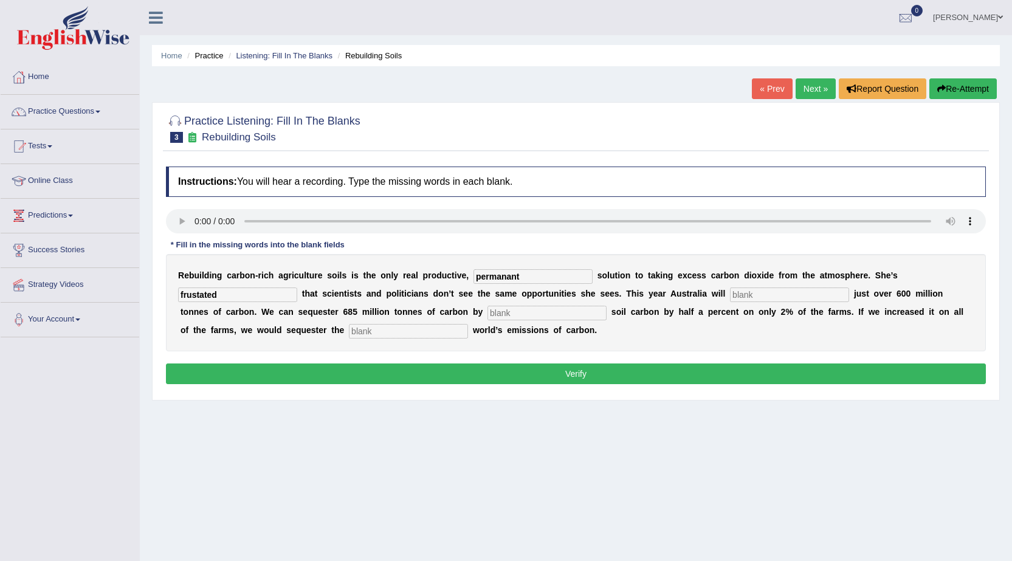
click at [752, 284] on div "R e b u i l d i n g c a r b o n - r i c h a g r i c u l t u r e s o i l s i s t…" at bounding box center [576, 302] width 820 height 97
click at [759, 295] on input "text" at bounding box center [789, 294] width 119 height 15
type input "admit"
click at [504, 310] on input "text" at bounding box center [546, 313] width 119 height 15
type input "incearing"
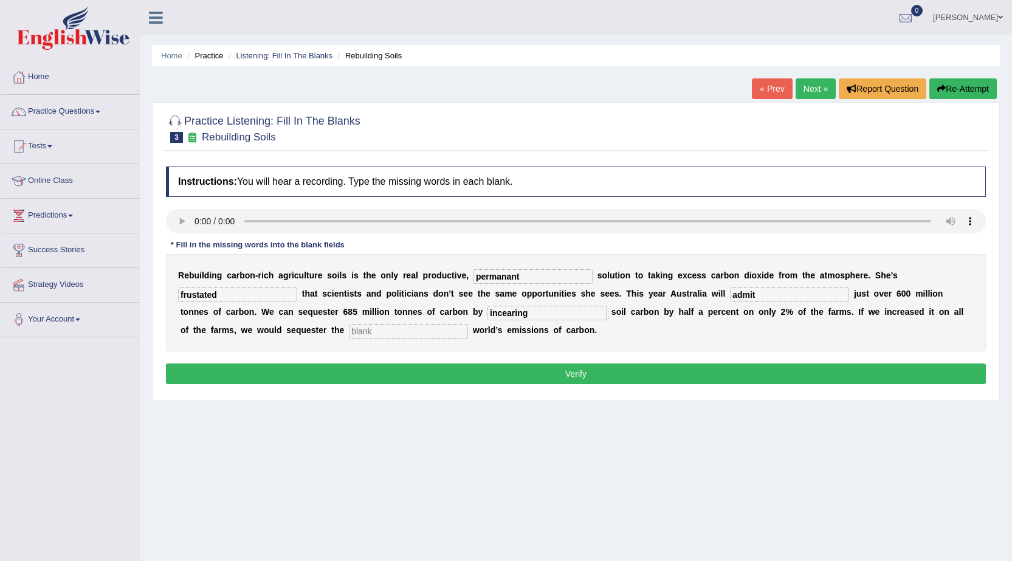
click at [381, 335] on input "text" at bounding box center [408, 331] width 119 height 15
type input "whole"
click at [770, 294] on input "admit" at bounding box center [789, 294] width 119 height 15
type input "a"
type input "emit"
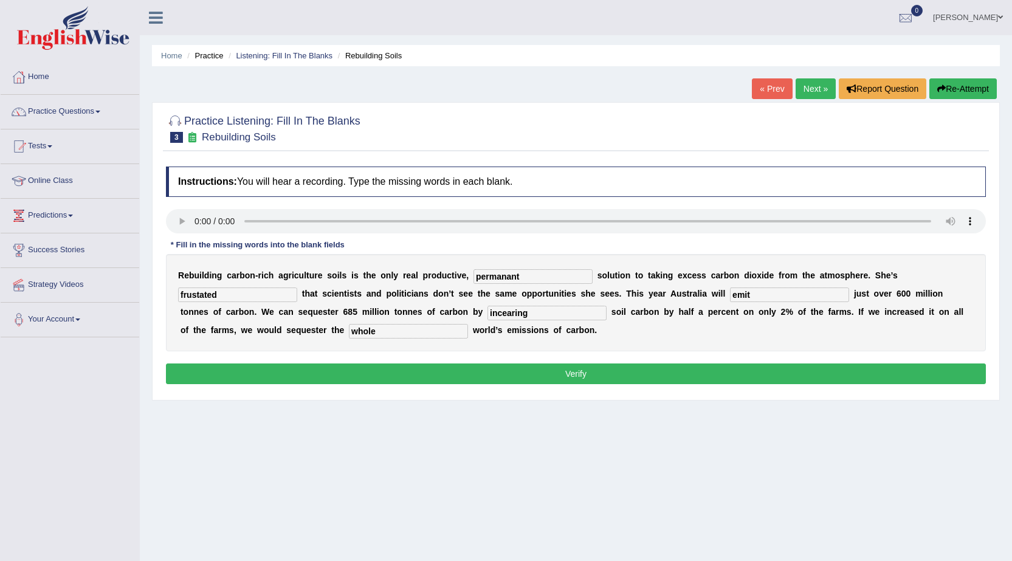
click at [553, 317] on input "incearing" at bounding box center [546, 313] width 119 height 15
type input "increasing"
click at [245, 297] on input "frustated" at bounding box center [237, 294] width 119 height 15
type input "frustrated"
click at [368, 372] on button "Verify" at bounding box center [576, 373] width 820 height 21
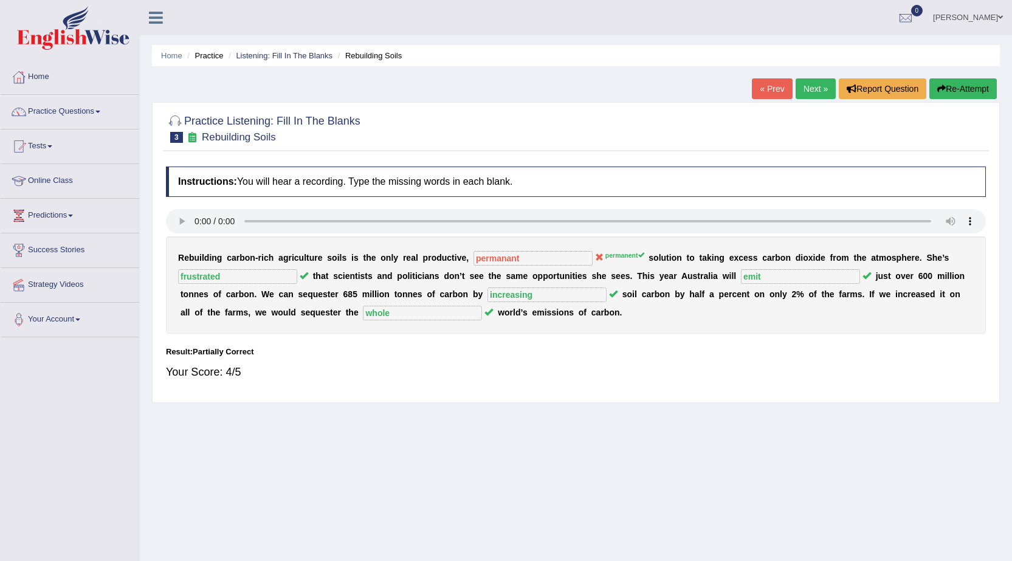
click at [803, 89] on link "Next »" at bounding box center [816, 88] width 40 height 21
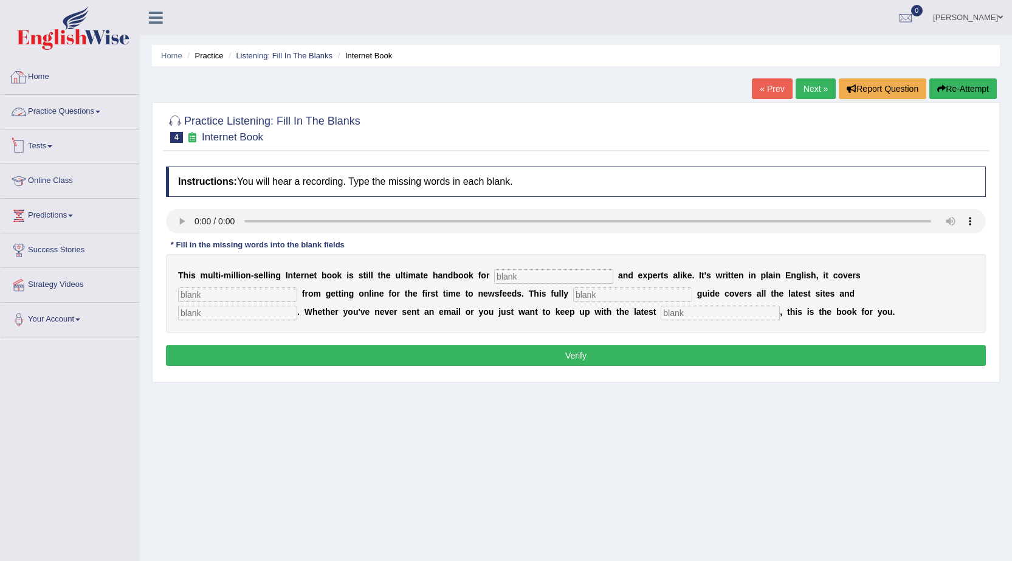
click at [82, 106] on link "Practice Questions" at bounding box center [70, 110] width 139 height 30
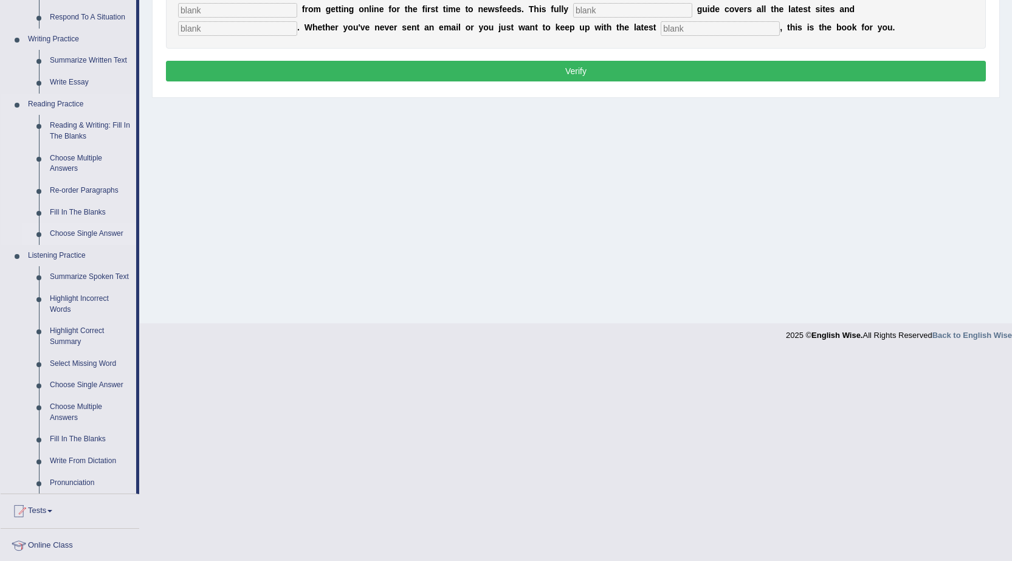
scroll to position [304, 0]
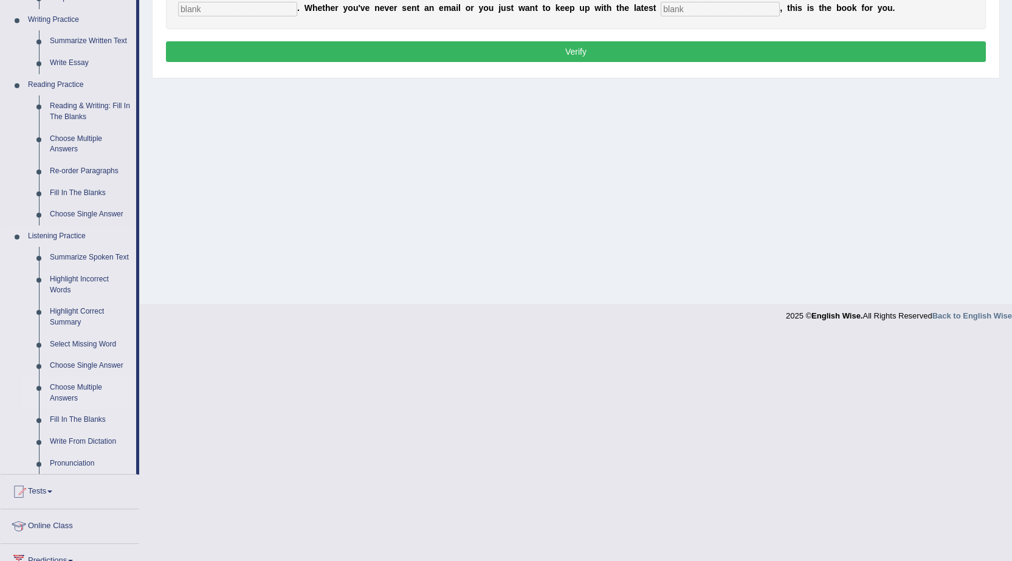
click at [85, 390] on link "Choose Multiple Answers" at bounding box center [90, 393] width 92 height 32
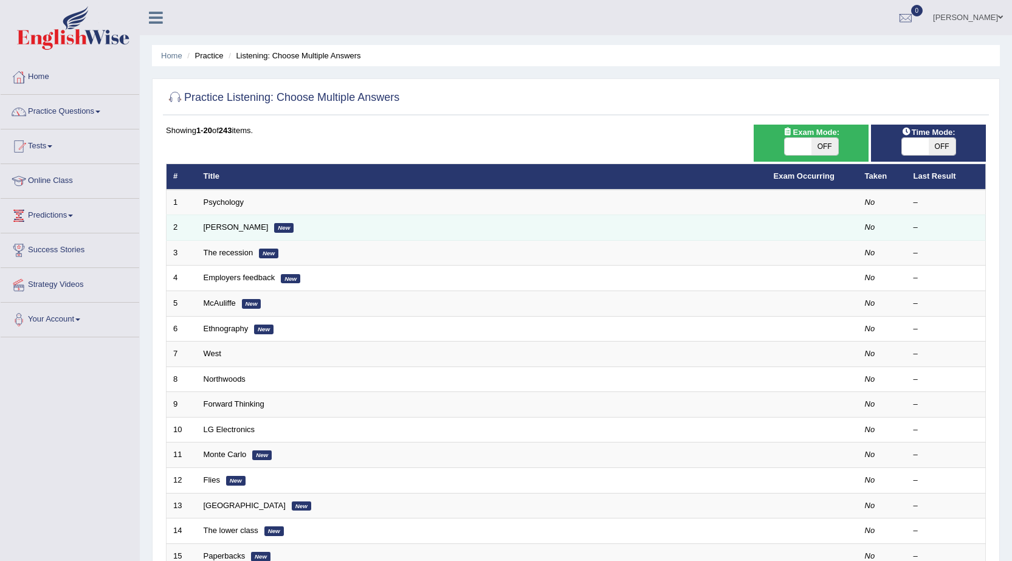
click at [281, 226] on td "[PERSON_NAME] New" at bounding box center [482, 228] width 570 height 26
click at [281, 226] on td "Jodie New" at bounding box center [482, 228] width 570 height 26
click at [278, 229] on td "[PERSON_NAME] New" at bounding box center [482, 228] width 570 height 26
click at [301, 225] on td "Jodie New" at bounding box center [482, 228] width 570 height 26
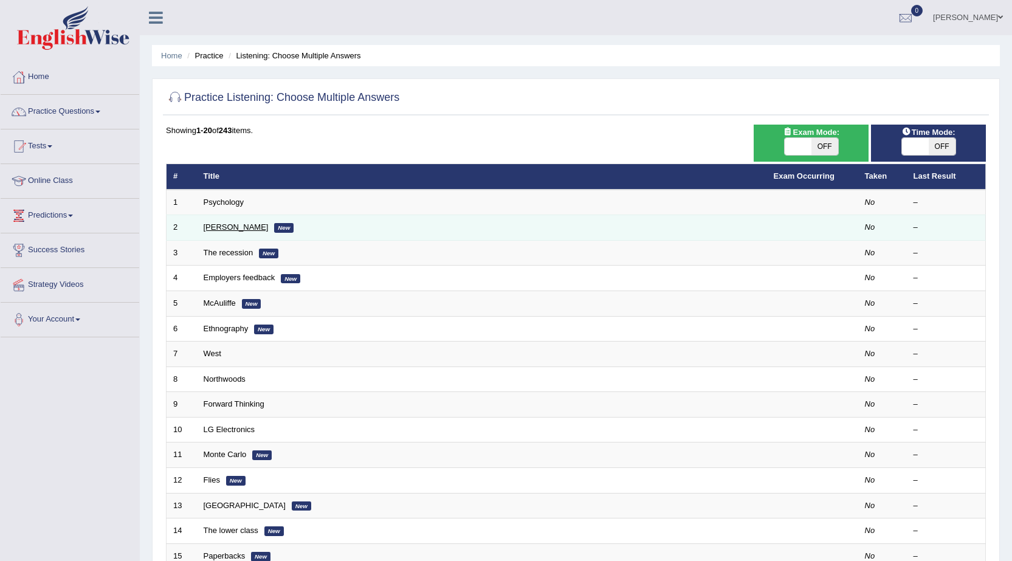
click at [215, 225] on link "Jodie" at bounding box center [236, 226] width 65 height 9
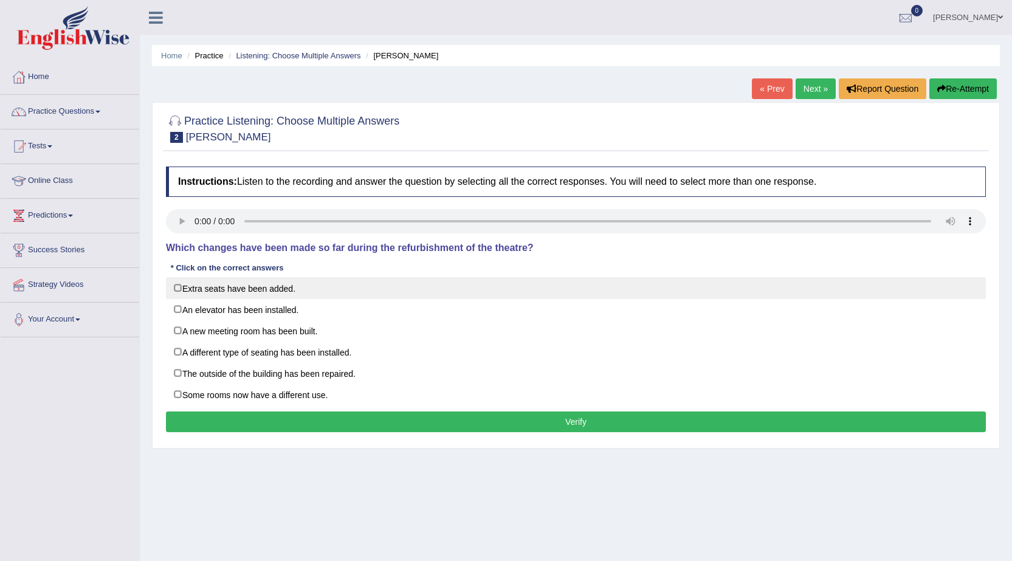
click at [182, 286] on label "Extra seats have been added." at bounding box center [576, 288] width 820 height 22
checkbox input "true"
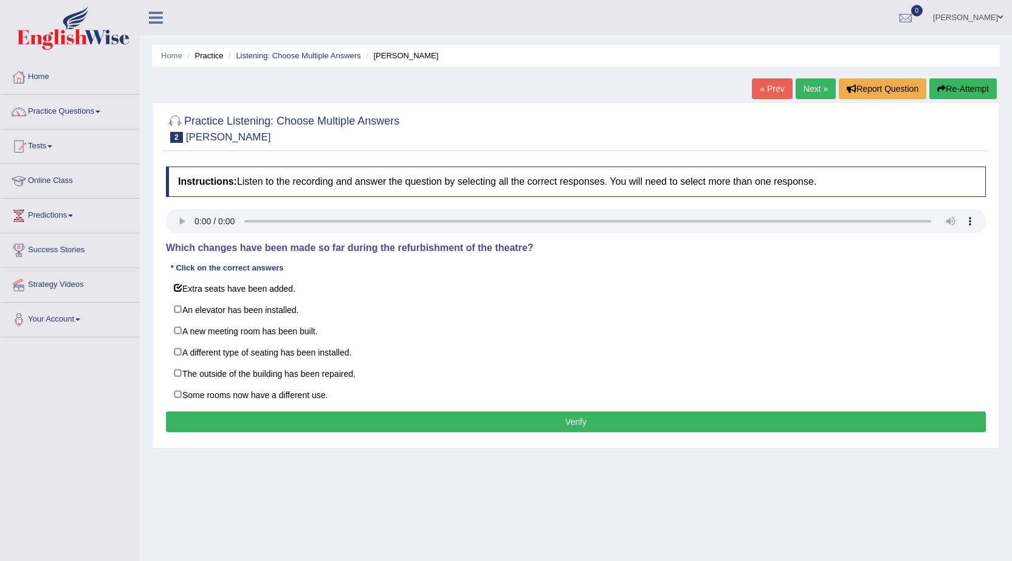
click at [363, 421] on button "Verify" at bounding box center [576, 421] width 820 height 21
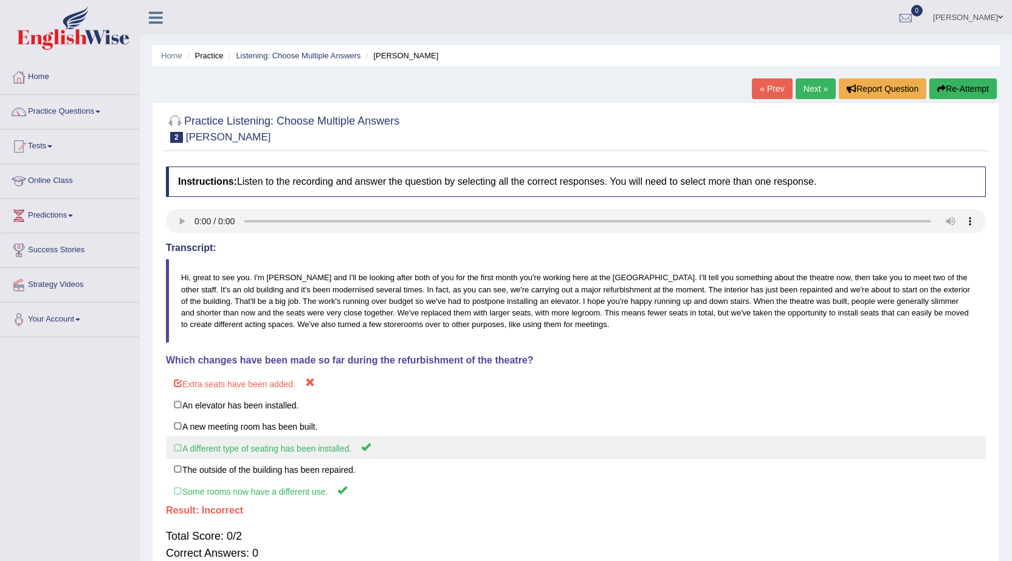
scroll to position [61, 0]
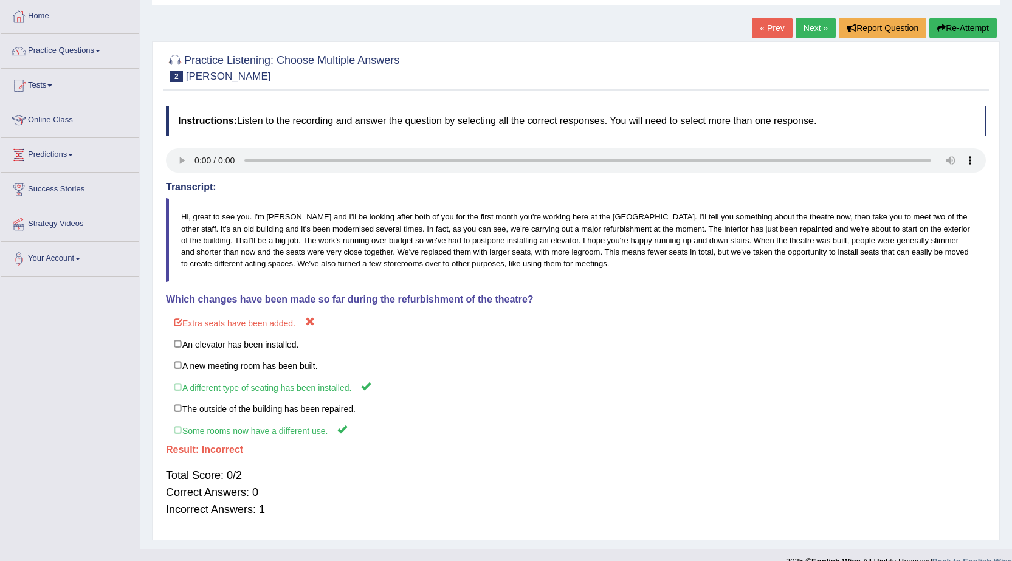
click at [810, 36] on link "Next »" at bounding box center [816, 28] width 40 height 21
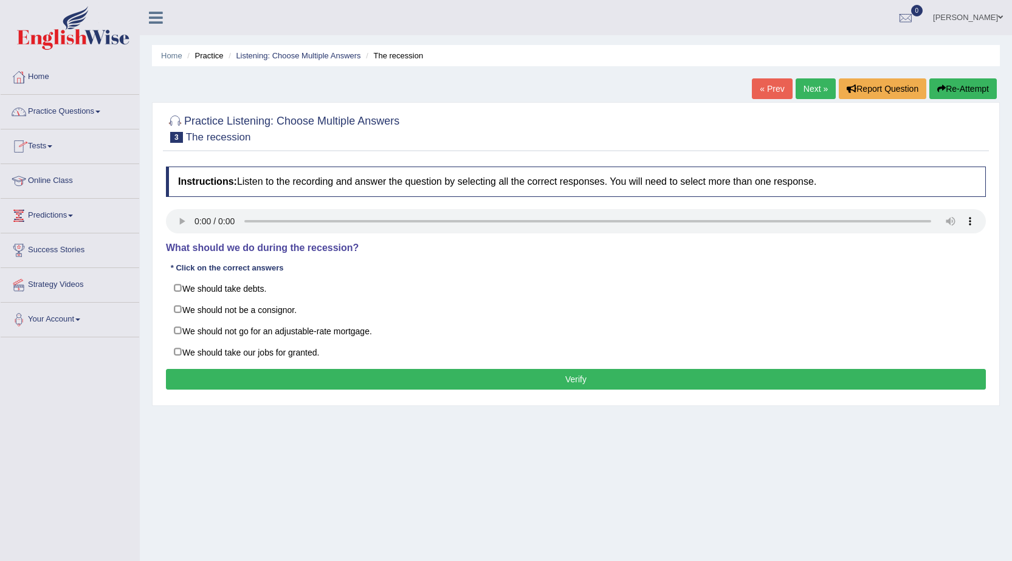
click at [103, 106] on link "Practice Questions" at bounding box center [70, 110] width 139 height 30
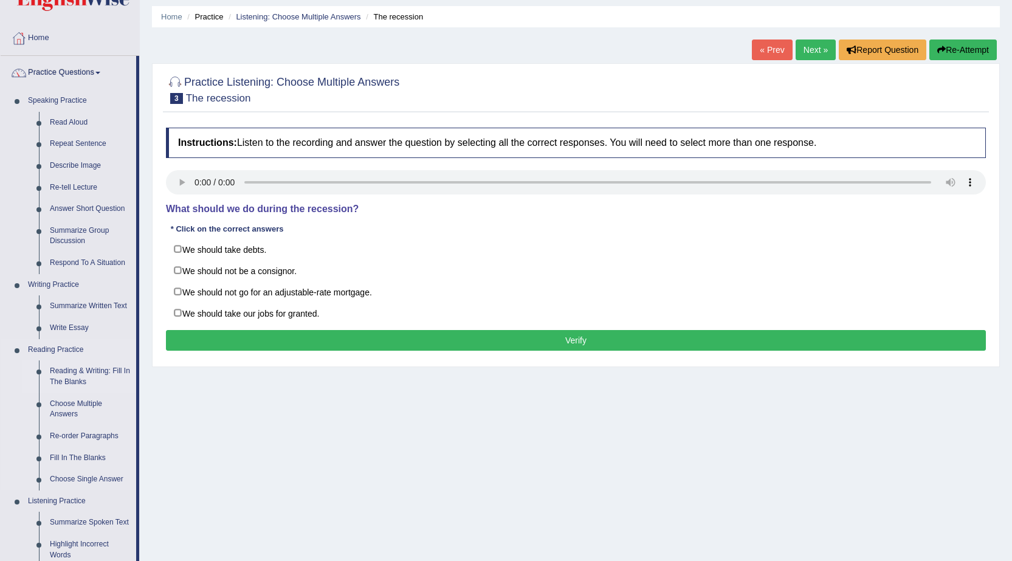
scroll to position [61, 0]
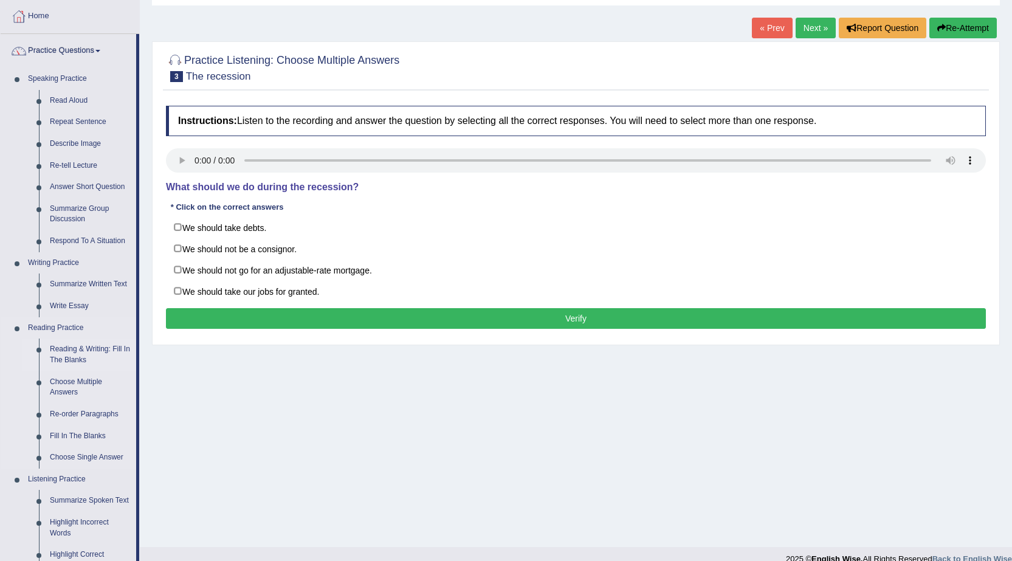
click at [82, 349] on link "Reading & Writing: Fill In The Blanks" at bounding box center [90, 355] width 92 height 32
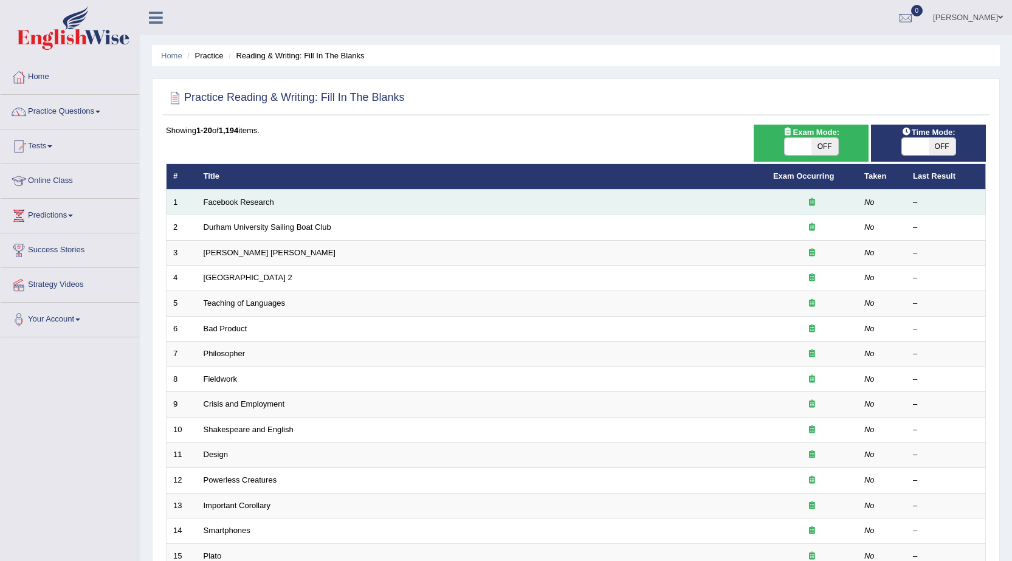
click at [322, 201] on td "Facebook Research" at bounding box center [481, 203] width 569 height 26
click at [292, 198] on td "Facebook Research" at bounding box center [481, 203] width 569 height 26
click at [260, 198] on link "Facebook Research" at bounding box center [239, 202] width 71 height 9
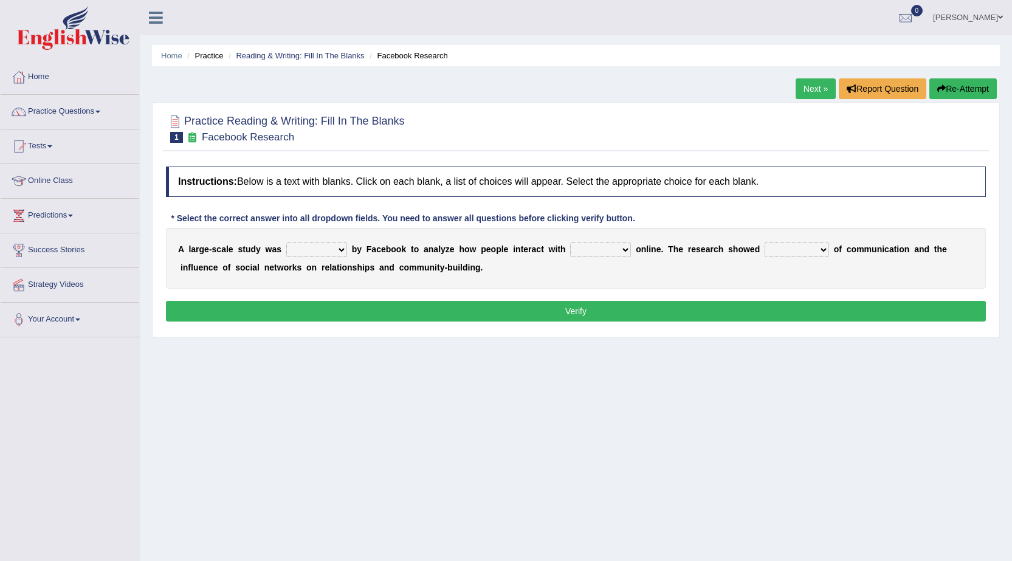
click at [335, 252] on select "surveyed had asked made" at bounding box center [316, 250] width 61 height 15
click at [232, 290] on div "Instructions: Below is a text with blanks. Click on each blank, a list of choic…" at bounding box center [576, 245] width 826 height 171
click at [343, 247] on select "surveyed had asked made" at bounding box center [316, 250] width 61 height 15
select select "surveyed"
click at [286, 243] on select "surveyed had asked made" at bounding box center [316, 250] width 61 height 15
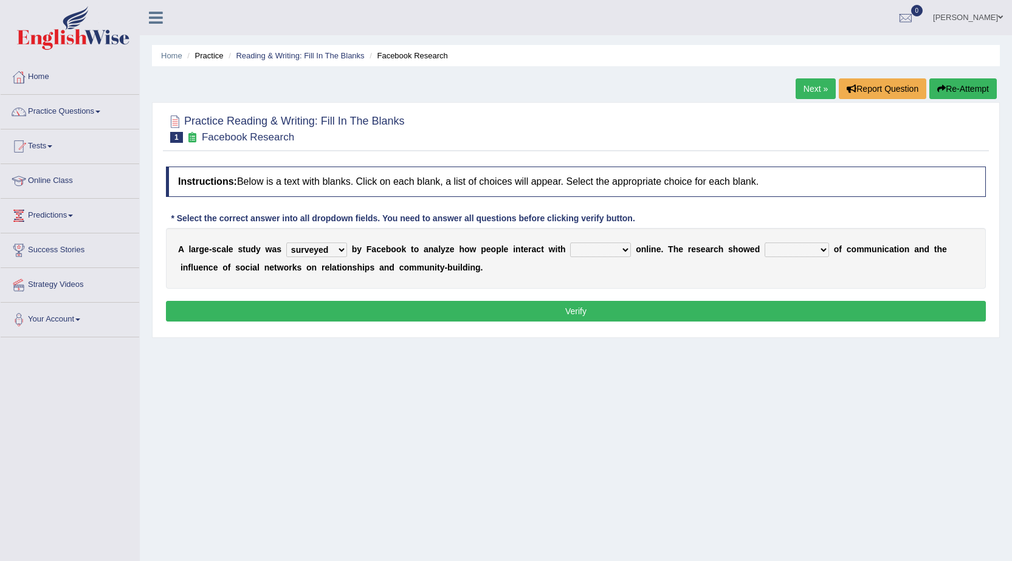
click at [582, 245] on select "together all each other another" at bounding box center [600, 250] width 61 height 15
select select "each other"
click at [570, 243] on select "together all each other another" at bounding box center [600, 250] width 61 height 15
click at [788, 246] on select "advantages standards fellowships patterns" at bounding box center [797, 250] width 64 height 15
select select "advantages"
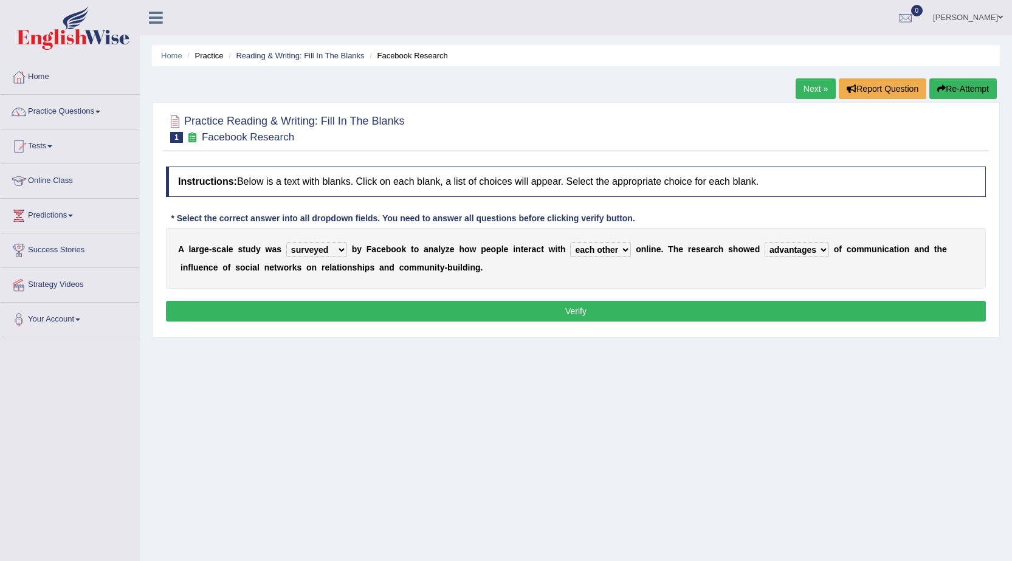
click at [765, 243] on select "advantages standards fellowships patterns" at bounding box center [797, 250] width 64 height 15
click at [735, 303] on button "Verify" at bounding box center [576, 311] width 820 height 21
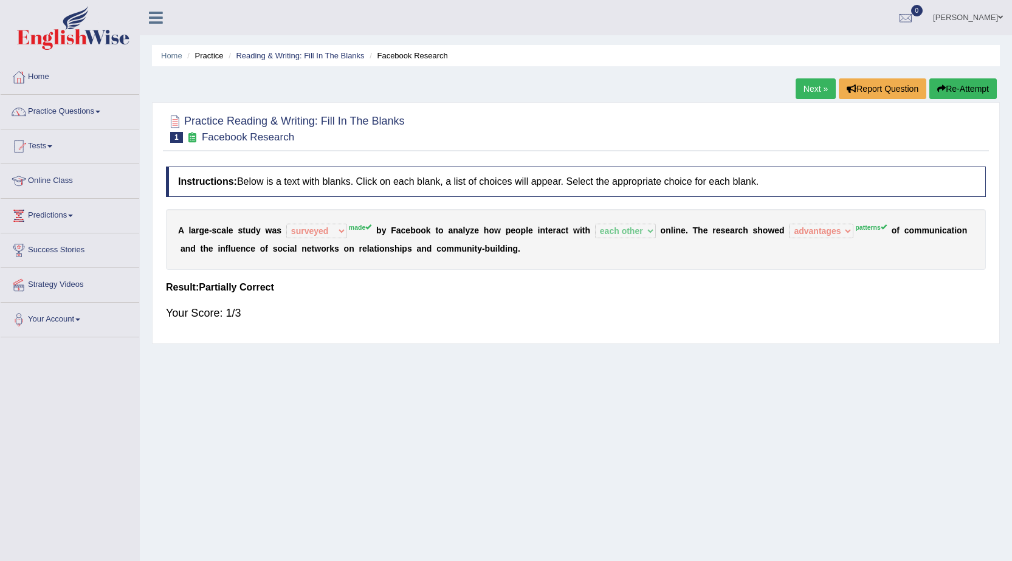
click at [806, 92] on link "Next »" at bounding box center [816, 88] width 40 height 21
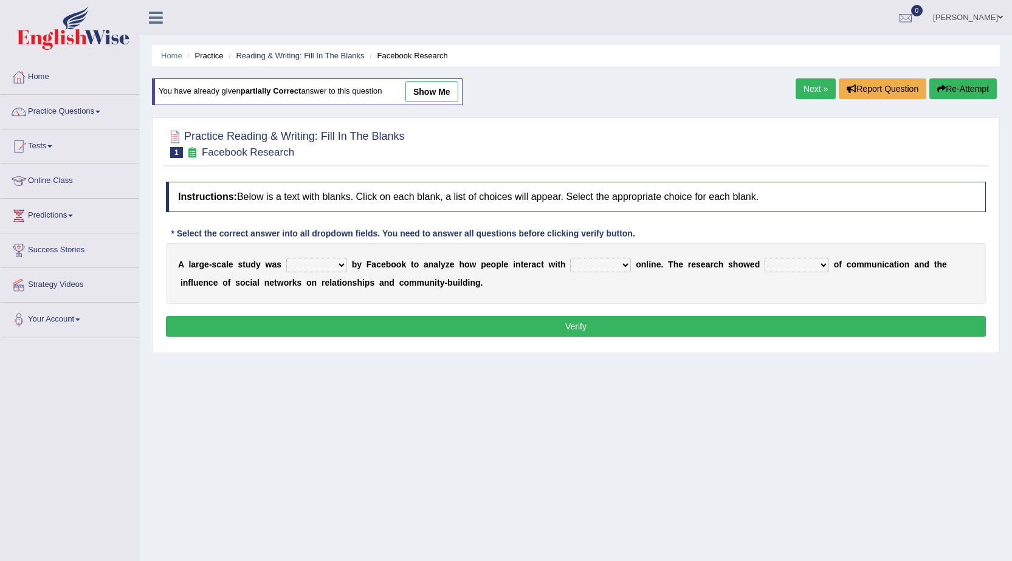
click at [341, 267] on select "surveyed had asked made" at bounding box center [316, 265] width 61 height 15
select select "made"
click at [286, 258] on select "surveyed had asked made" at bounding box center [316, 265] width 61 height 15
click at [624, 265] on select "together all each other another" at bounding box center [600, 265] width 61 height 15
select select "each other"
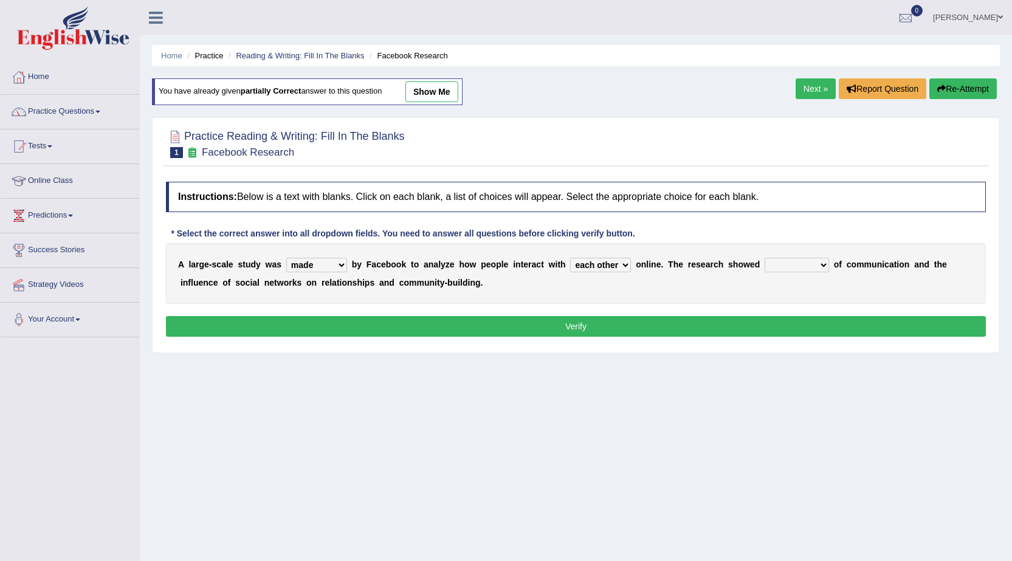
click at [570, 258] on select "together all each other another" at bounding box center [600, 265] width 61 height 15
click at [802, 266] on select "advantages standards fellowships patterns" at bounding box center [797, 265] width 64 height 15
select select "patterns"
click at [765, 258] on select "advantages standards fellowships patterns" at bounding box center [797, 265] width 64 height 15
click at [645, 335] on button "Verify" at bounding box center [576, 326] width 820 height 21
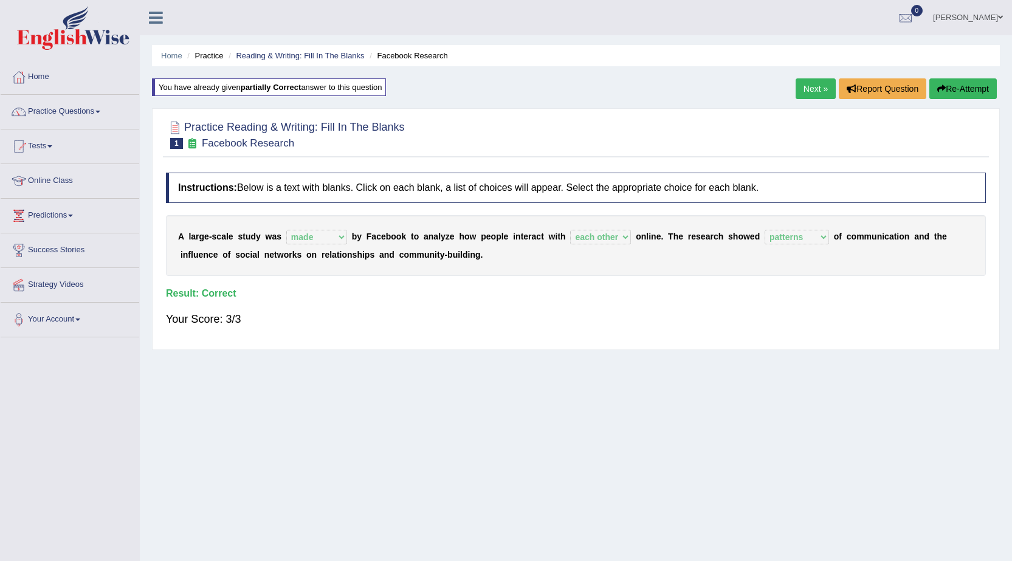
click at [818, 84] on link "Next »" at bounding box center [816, 88] width 40 height 21
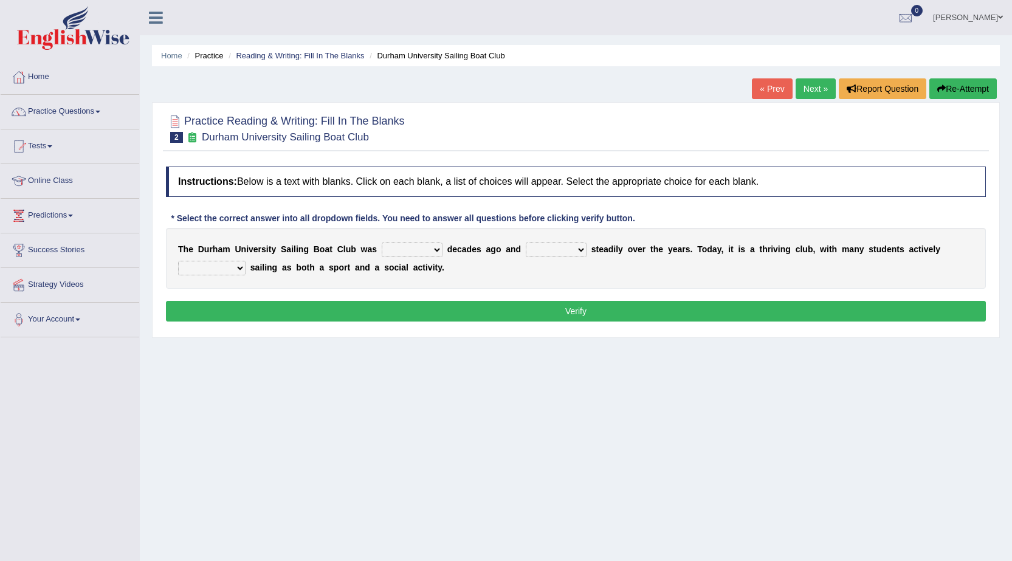
click at [437, 251] on select "found fund founded find" at bounding box center [412, 250] width 61 height 15
select select "founded"
click at [382, 243] on select "found fund founded find" at bounding box center [412, 250] width 61 height 15
click at [563, 248] on select "grow growing has grown grown" at bounding box center [556, 250] width 61 height 15
select select "has grown"
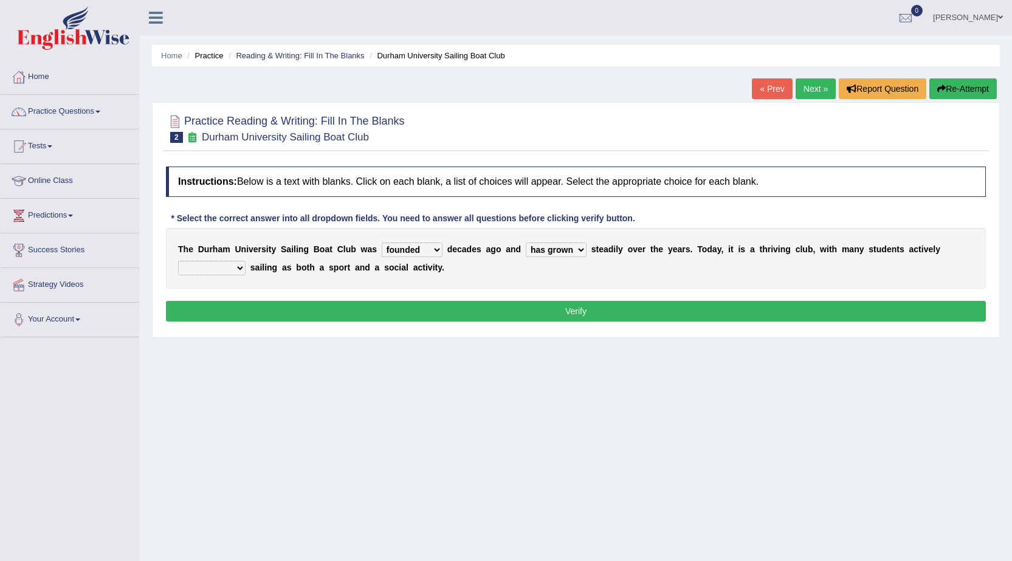
click at [526, 243] on select "grow growing has grown grown" at bounding box center [556, 250] width 61 height 15
click at [584, 253] on select "grow growing has grown grown" at bounding box center [556, 250] width 61 height 15
click at [631, 286] on div "T h e D u r h a m U n i v e r s i t y S a i l i n g B o a t C l u b w a s found…" at bounding box center [576, 258] width 820 height 61
click at [240, 269] on select "enjoy enjoyed are enjoying enjoying" at bounding box center [211, 268] width 67 height 15
select select "enjoying"
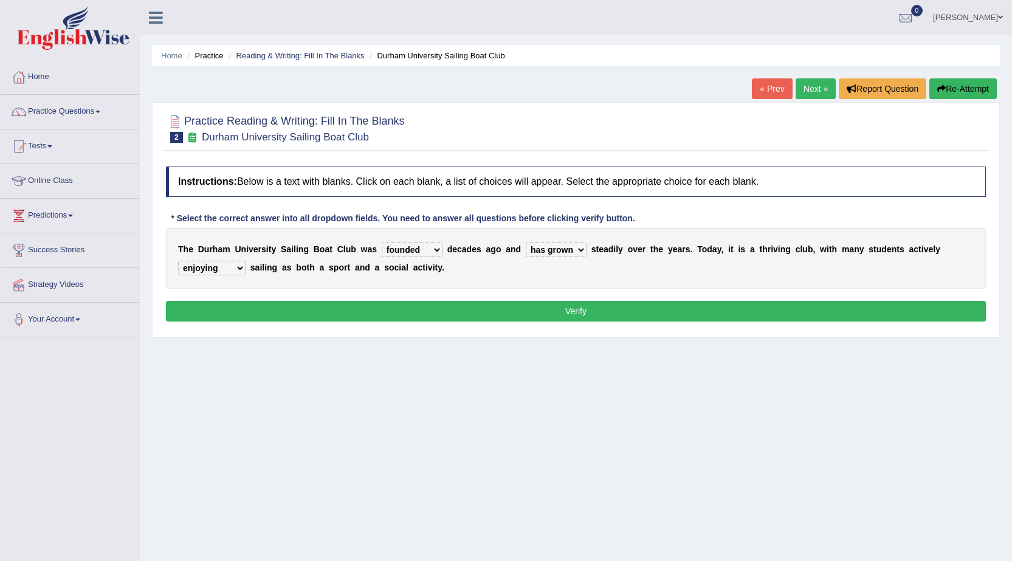
click at [178, 261] on select "enjoy enjoyed are enjoying enjoying" at bounding box center [211, 268] width 67 height 15
click at [561, 248] on select "grow growing has grown grown" at bounding box center [556, 250] width 61 height 15
select select "growing"
click at [526, 243] on select "grow growing has grown grown" at bounding box center [556, 250] width 61 height 15
click at [453, 303] on button "Verify" at bounding box center [576, 311] width 820 height 21
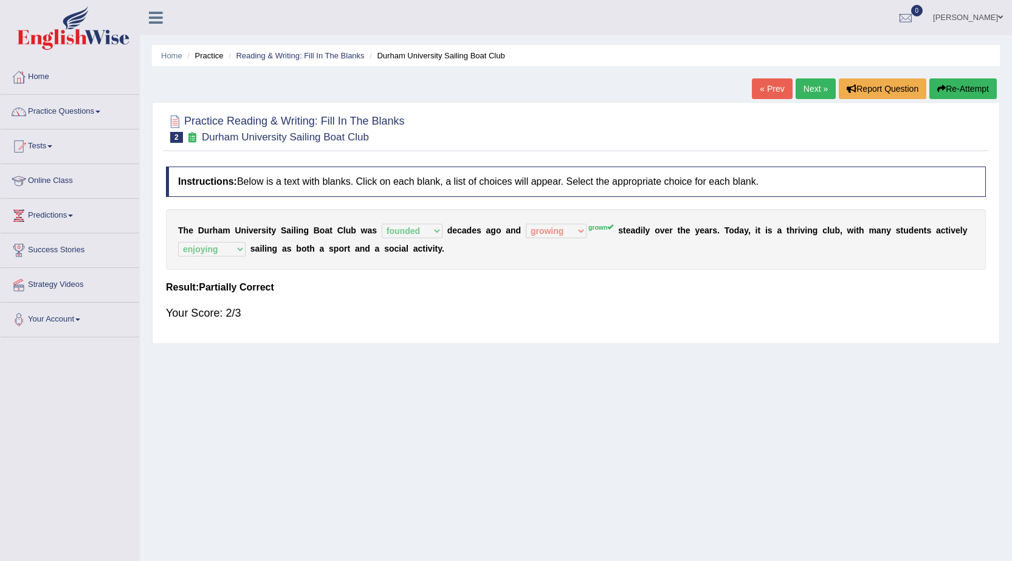
click at [810, 89] on link "Next »" at bounding box center [816, 88] width 40 height 21
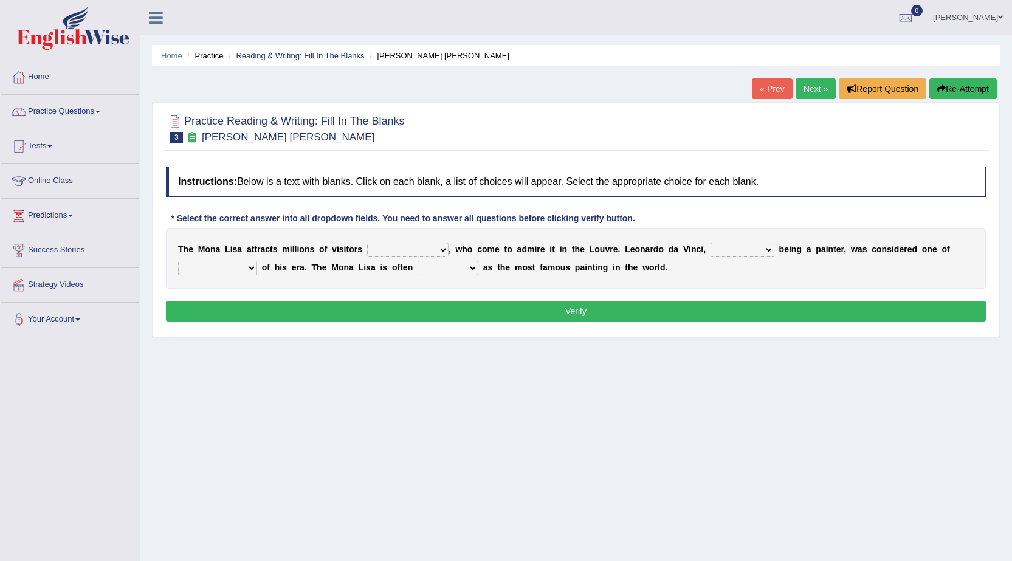
click at [421, 249] on select "around the year the all year all year round per year" at bounding box center [407, 250] width 81 height 15
select select "around the year"
click at [367, 243] on select "around the year the all year all year round per year" at bounding box center [407, 250] width 81 height 15
click at [725, 252] on select "rather than as much as as well as as long as" at bounding box center [742, 250] width 64 height 15
click at [568, 283] on div "T h e M o n a L i s a a t t r a c t s m i l l i o n s o f v i s i t o r s aroun…" at bounding box center [576, 258] width 820 height 61
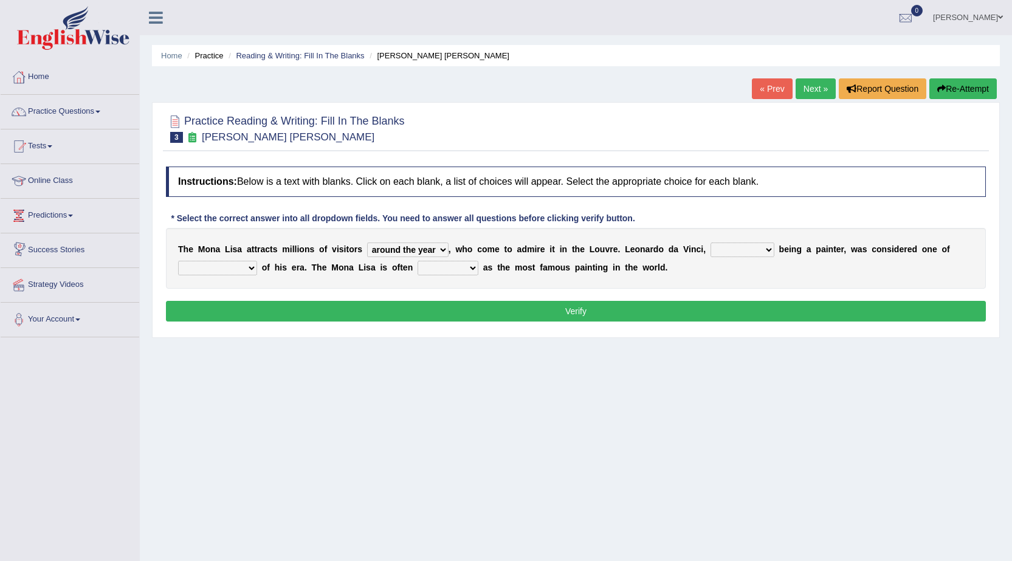
click at [219, 274] on select "better artists artist the better artist the best artists" at bounding box center [217, 268] width 79 height 15
click at [720, 252] on select "rather than as much as as well as as long as" at bounding box center [742, 250] width 64 height 15
select select "as well as"
click at [710, 243] on select "rather than as much as as well as as long as" at bounding box center [742, 250] width 64 height 15
click at [212, 261] on select "better artists artist the better artist the best artists" at bounding box center [217, 268] width 79 height 15
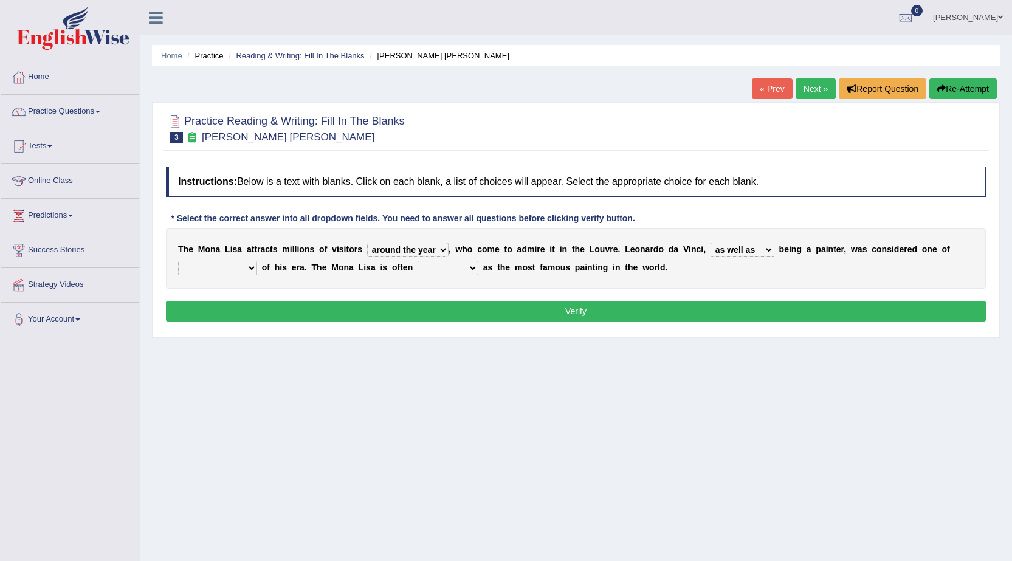
select select "the better artist"
click at [178, 261] on select "better artists artist the better artist the best artists" at bounding box center [217, 268] width 79 height 15
click at [236, 267] on select "better artists artist the better artist the best artists" at bounding box center [217, 268] width 79 height 15
click at [178, 261] on select "better artists artist the better artist the best artists" at bounding box center [217, 268] width 79 height 15
click at [462, 267] on select "classified suggested predicted described" at bounding box center [448, 268] width 61 height 15
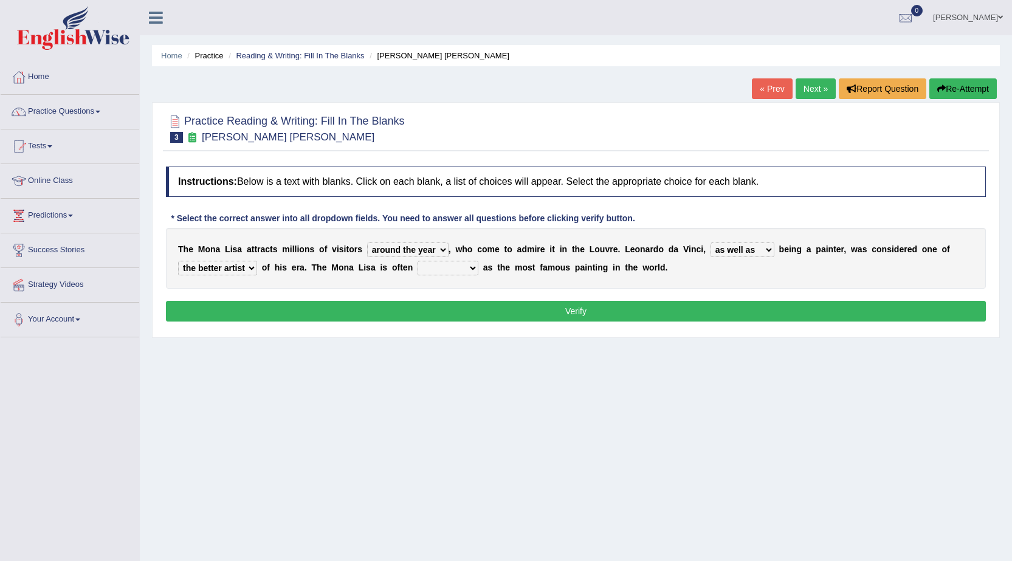
select select "described"
click at [418, 261] on select "classified suggested predicted described" at bounding box center [448, 268] width 61 height 15
click at [457, 310] on button "Verify" at bounding box center [576, 311] width 820 height 21
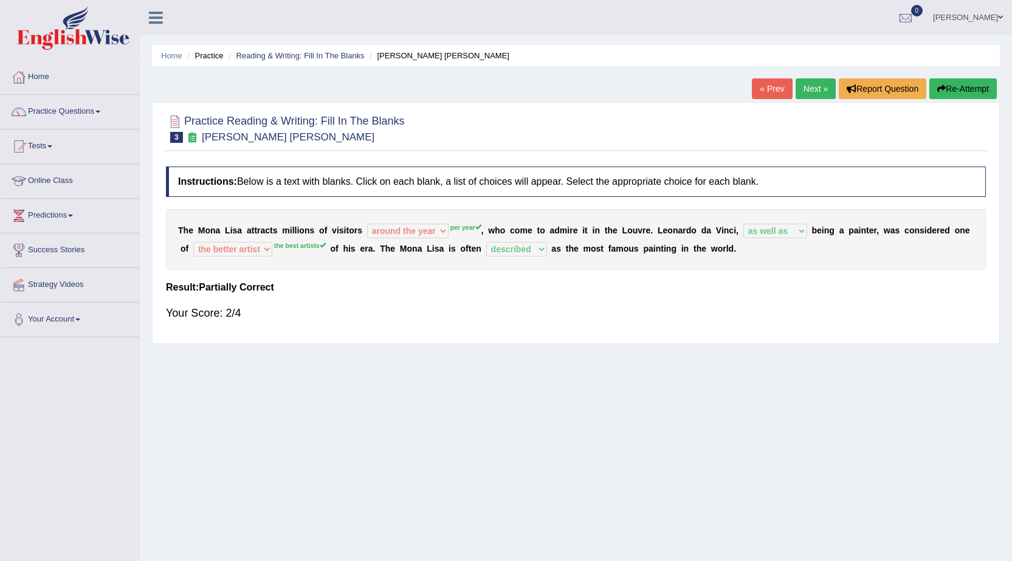
click at [805, 93] on link "Next »" at bounding box center [816, 88] width 40 height 21
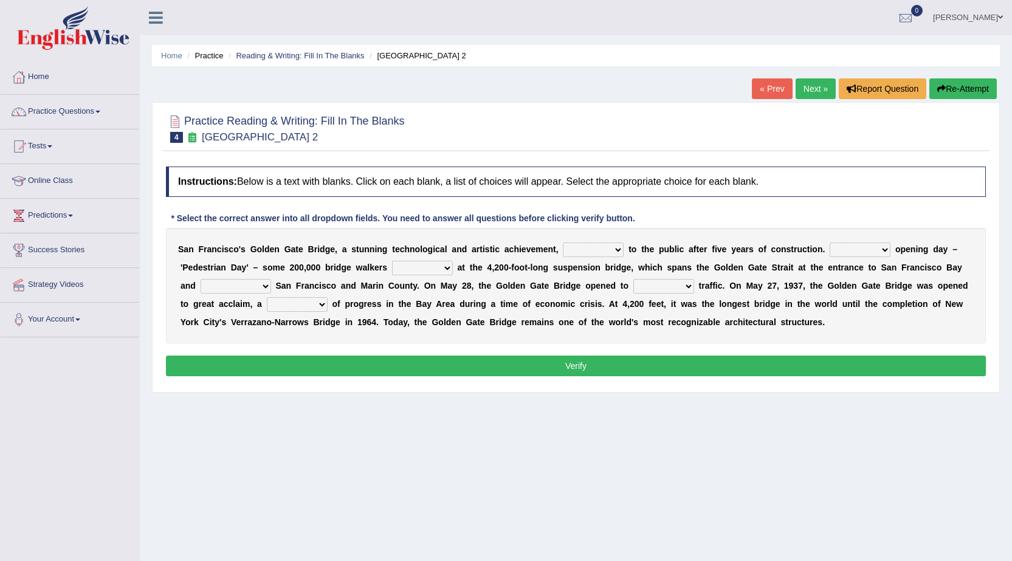
click at [572, 246] on select "opens closes appears equals" at bounding box center [593, 250] width 61 height 15
select select "opens"
click at [563, 243] on select "opens closes appears equals" at bounding box center [593, 250] width 61 height 15
click at [847, 248] on select "On During Since When" at bounding box center [860, 250] width 61 height 15
select select "Since"
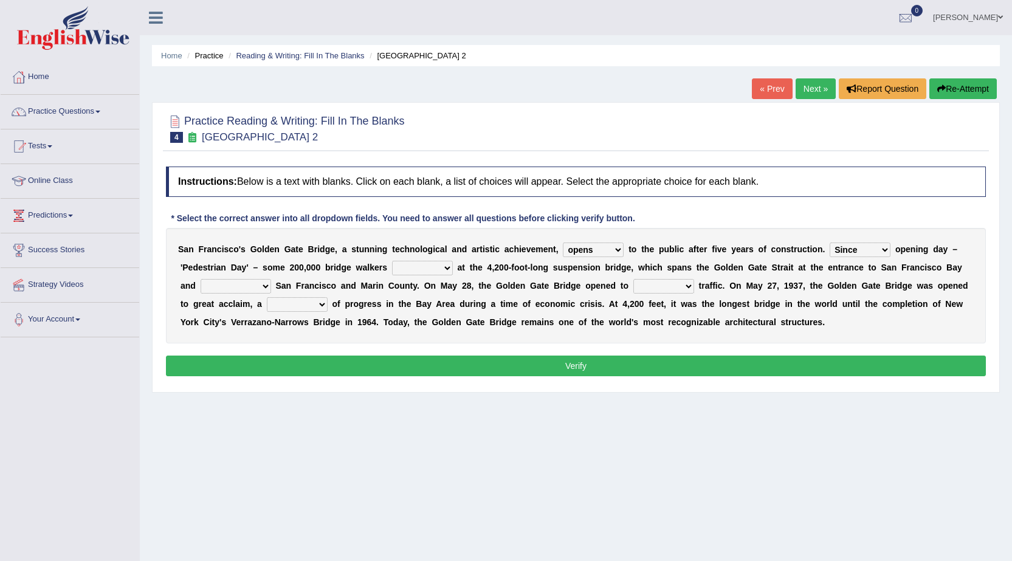
click at [830, 243] on select "On During Since When" at bounding box center [860, 250] width 61 height 15
click at [401, 269] on select "stationed looked marveled laughed" at bounding box center [422, 268] width 61 height 15
select select "stationed"
click at [392, 261] on select "stationed looked marveled laughed" at bounding box center [422, 268] width 61 height 15
click at [218, 283] on select "separates connects channels differentiates" at bounding box center [236, 286] width 71 height 15
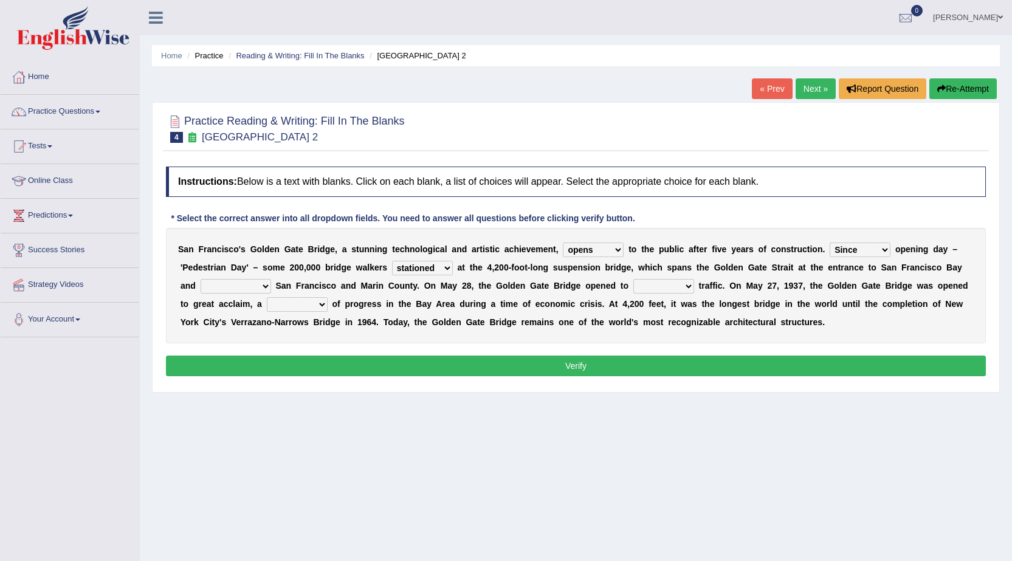
click at [449, 480] on div "Home Practice Reading & Writing: Fill In The Blanks [GEOGRAPHIC_DATA] 2 « Prev …" at bounding box center [576, 304] width 872 height 608
click at [212, 292] on select "separates connects channels differentiates" at bounding box center [236, 286] width 71 height 15
select select "connects"
click at [201, 279] on select "separates connects channels differentiates" at bounding box center [236, 286] width 71 height 15
click at [651, 288] on select "aquatic vehicular airborne watertight" at bounding box center [663, 286] width 61 height 15
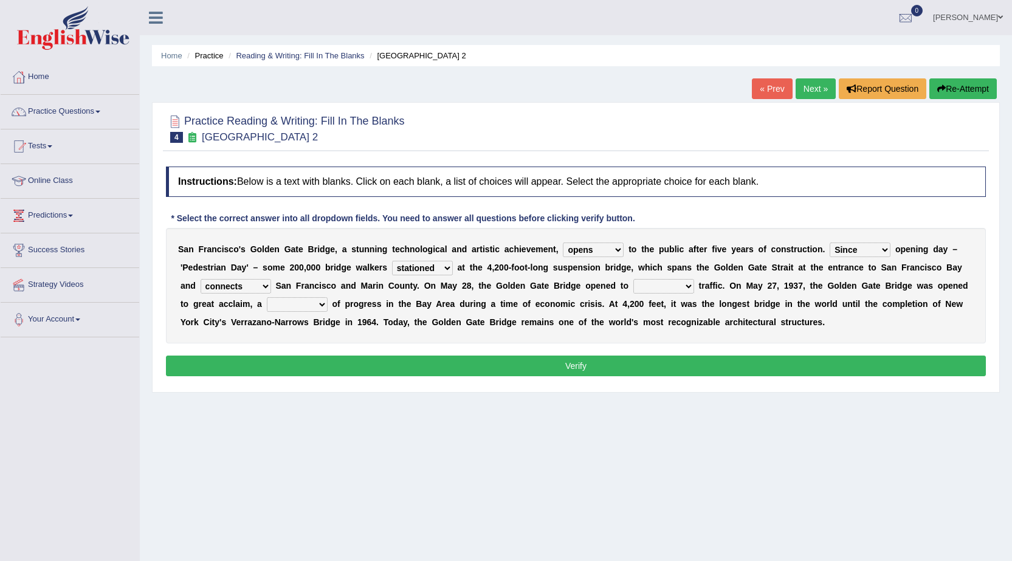
select select "vehicular"
click at [633, 279] on select "aquatic vehicular airborne watertight" at bounding box center [663, 286] width 61 height 15
click at [285, 304] on select "denial symbol technique yield" at bounding box center [297, 304] width 61 height 15
select select "symbol"
click at [267, 297] on select "denial symbol technique yield" at bounding box center [297, 304] width 61 height 15
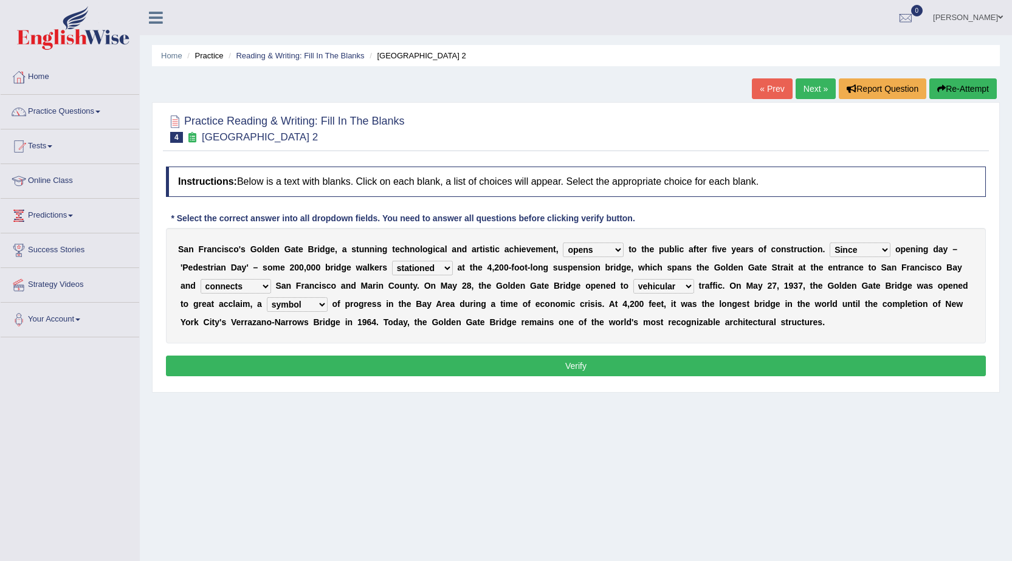
click at [351, 350] on div "Instructions: Below is a text with blanks. Click on each blank, a list of choic…" at bounding box center [576, 272] width 826 height 225
click at [345, 362] on button "Verify" at bounding box center [576, 366] width 820 height 21
